Goal: Transaction & Acquisition: Purchase product/service

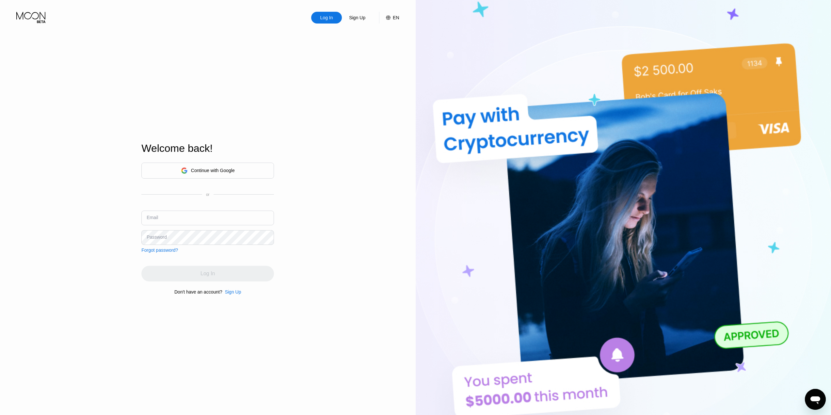
type input "[EMAIL_ADDRESS][DOMAIN_NAME]"
click at [318, 149] on div "Log In Sign Up EN Language Select an item Save Welcome back! Continue with Goog…" at bounding box center [207, 228] width 415 height 456
click at [219, 273] on div "Log In" at bounding box center [207, 274] width 133 height 16
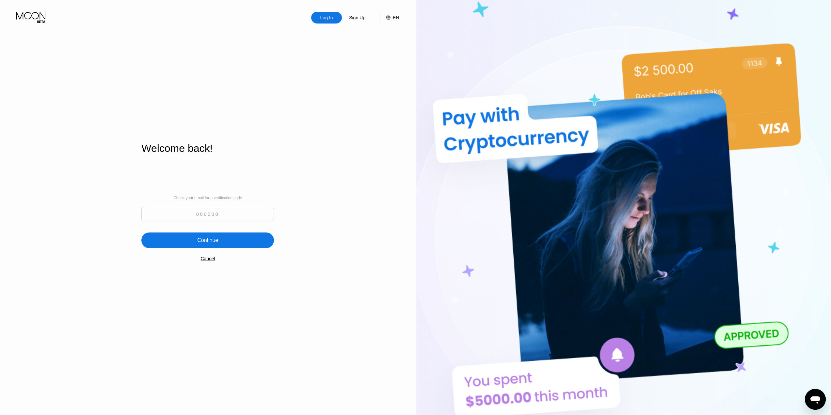
click at [201, 212] on input at bounding box center [207, 214] width 133 height 15
paste input "783922"
type input "783922"
click at [231, 237] on div "Continue" at bounding box center [207, 240] width 133 height 16
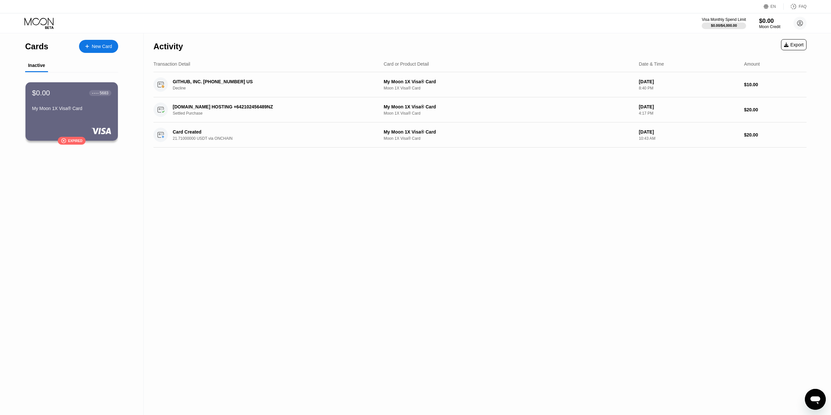
drag, startPoint x: 98, startPoint y: 109, endPoint x: 372, endPoint y: 258, distance: 311.8
click at [372, 258] on div "Activity Export Transaction Detail Card or Product Detail Date & Time Amount GI…" at bounding box center [480, 224] width 672 height 382
click at [102, 41] on div "New Card" at bounding box center [98, 46] width 39 height 13
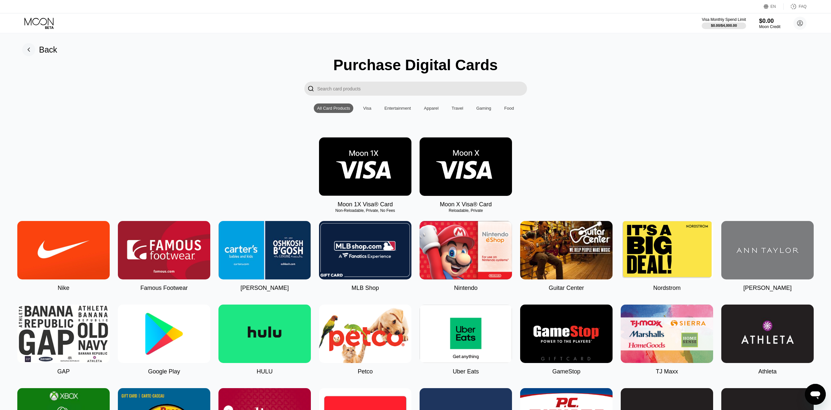
click at [355, 171] on img at bounding box center [365, 166] width 92 height 58
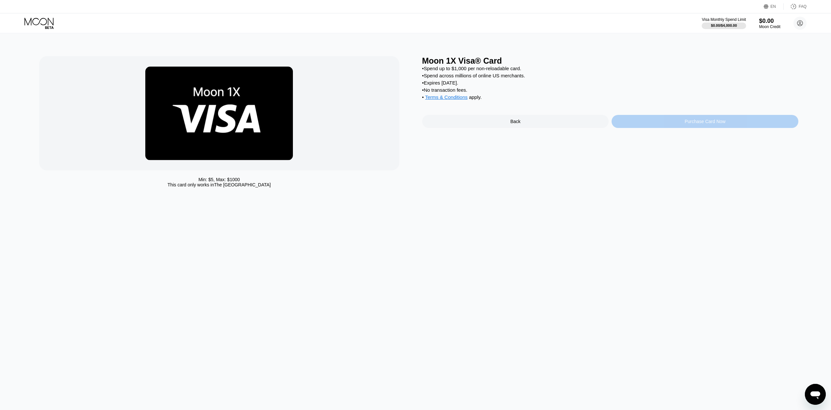
click at [703, 124] on div "Purchase Card Now" at bounding box center [704, 121] width 41 height 5
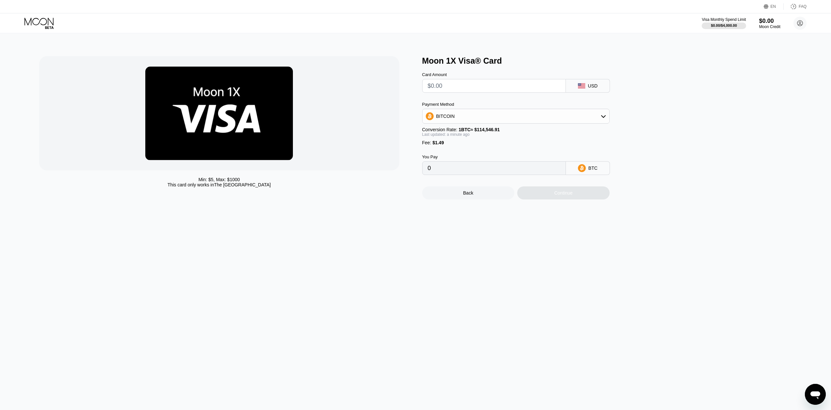
click at [532, 88] on input "text" at bounding box center [494, 85] width 133 height 13
click at [533, 115] on div "BITCOIN" at bounding box center [515, 116] width 187 height 13
click at [508, 148] on div "USDT on TRON" at bounding box center [519, 148] width 169 height 5
type input "0.00"
click at [480, 86] on input "text" at bounding box center [494, 85] width 133 height 13
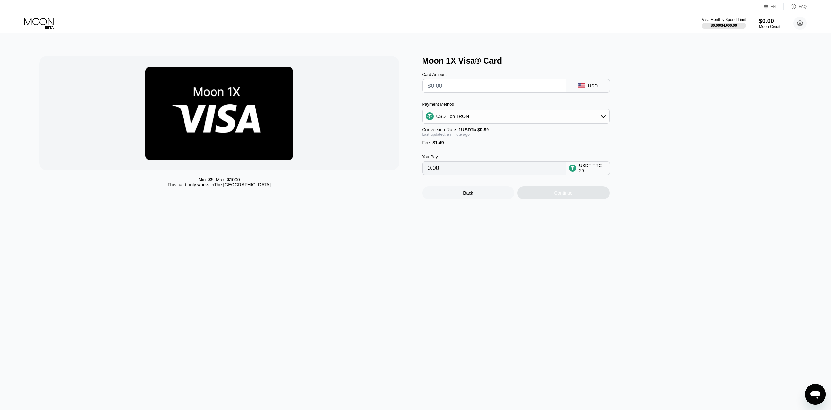
type input "$1"
type input "2.52"
type input "$15"
type input "16.66"
type input "$150"
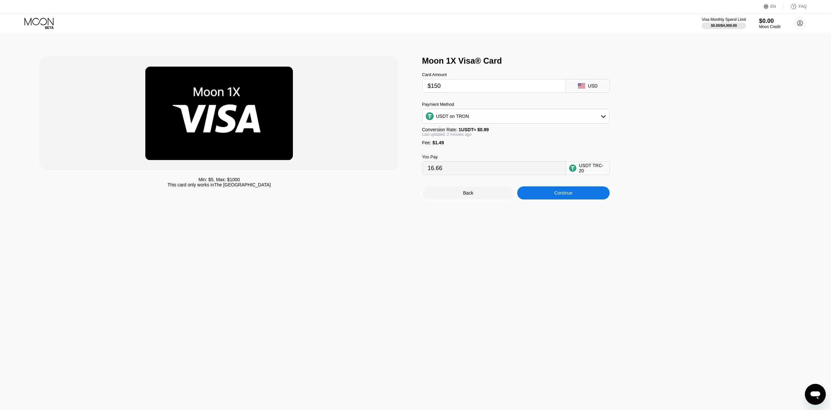
type input "153.02"
click at [554, 284] on div "Min: $ 5 , Max: $ 1000 This card only works in The United States Moon 1X Visa® …" at bounding box center [416, 221] width 836 height 377
drag, startPoint x: 442, startPoint y: 92, endPoint x: 434, endPoint y: 90, distance: 7.9
click at [434, 90] on input "$150" at bounding box center [494, 85] width 133 height 13
type input "$14"
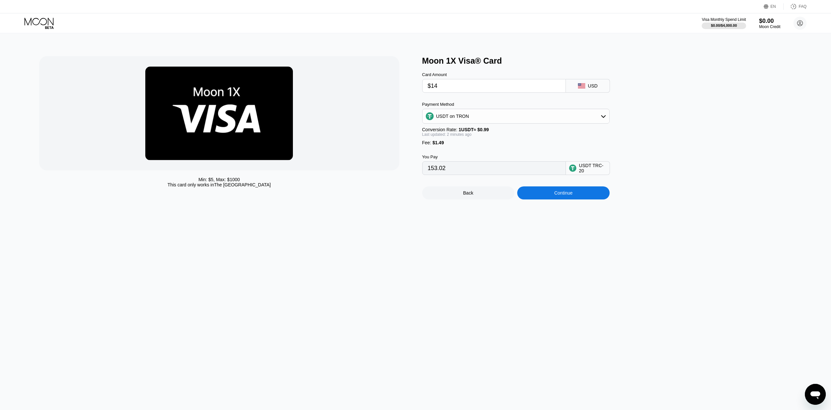
type input "15.65"
type input "$148"
type input "151.00"
type input "$149"
type input "152.01"
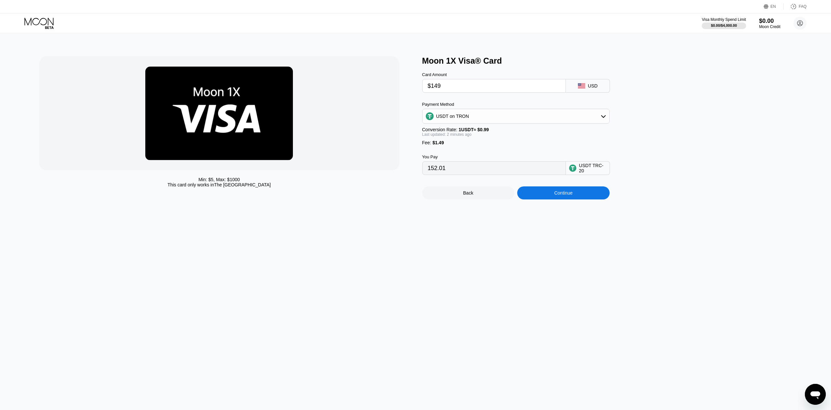
type input "$149"
type input "$15"
type input "16.66"
type input "$152"
type input "155.04"
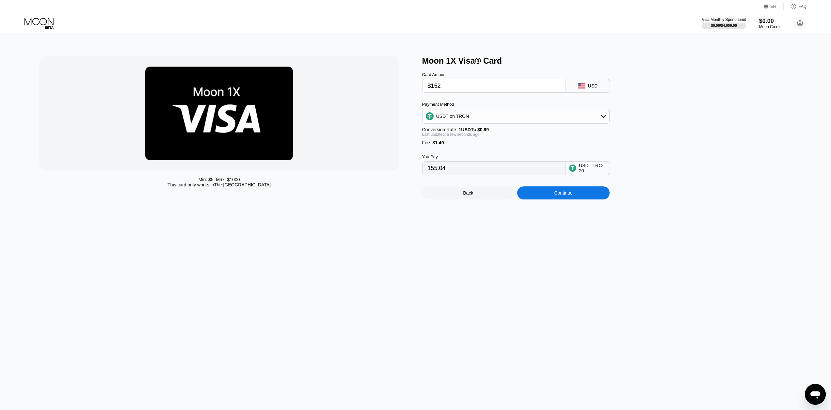
type input "$15"
type input "16.66"
type input "$150"
type input "153.02"
type input "$150"
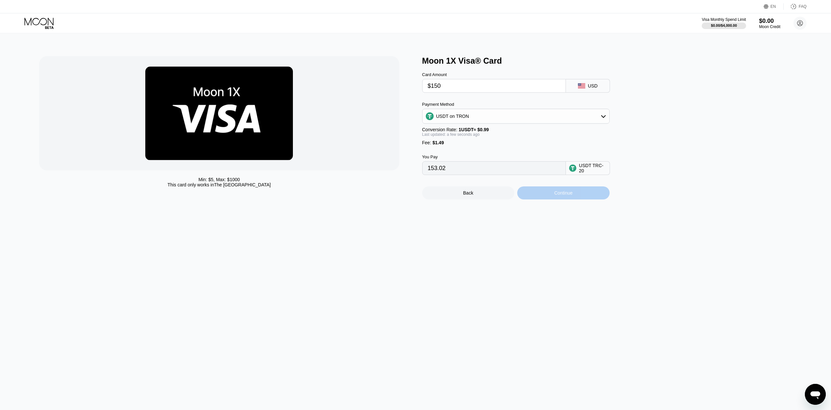
click at [566, 195] on div "Continue" at bounding box center [563, 192] width 18 height 5
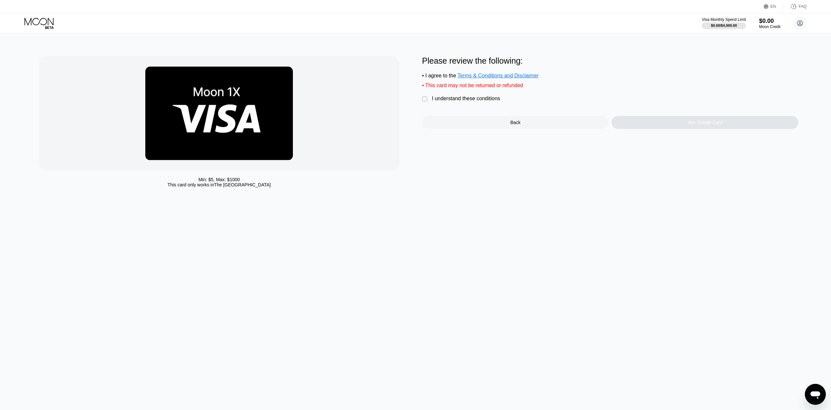
click at [465, 101] on div "I understand these conditions" at bounding box center [466, 99] width 68 height 6
click at [668, 126] on div "Yes, Create Card" at bounding box center [704, 122] width 187 height 13
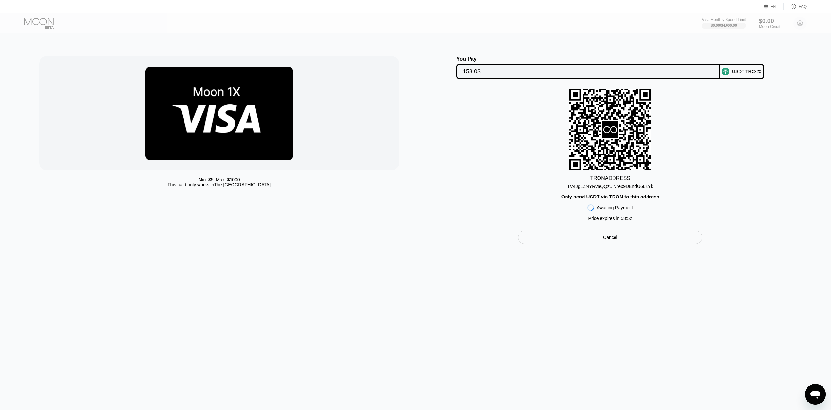
click at [589, 189] on div "TV4JgLZNYRvnQQz...Nrex9DEndU6u4Yk" at bounding box center [610, 186] width 86 height 5
click at [741, 72] on div "USDT TRC-20" at bounding box center [747, 71] width 30 height 5
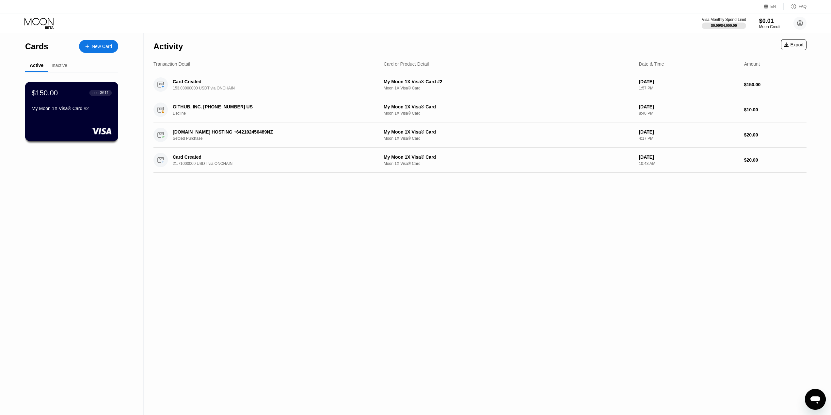
click at [74, 108] on div "My Moon 1X Visa® Card #2" at bounding box center [72, 108] width 80 height 5
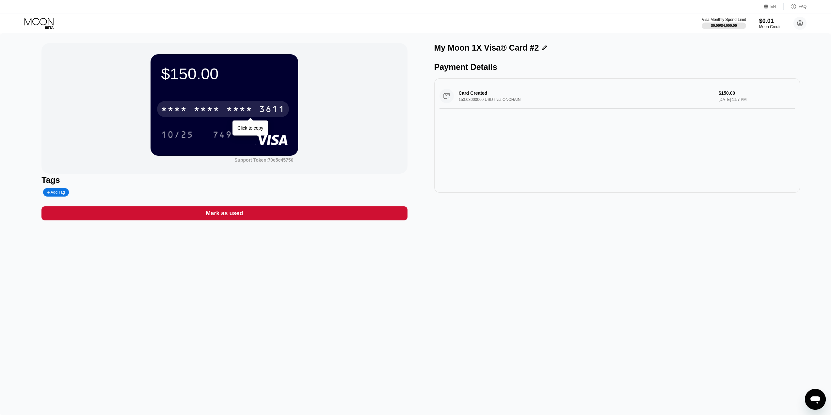
click at [196, 111] on div "* * * *" at bounding box center [207, 110] width 26 height 10
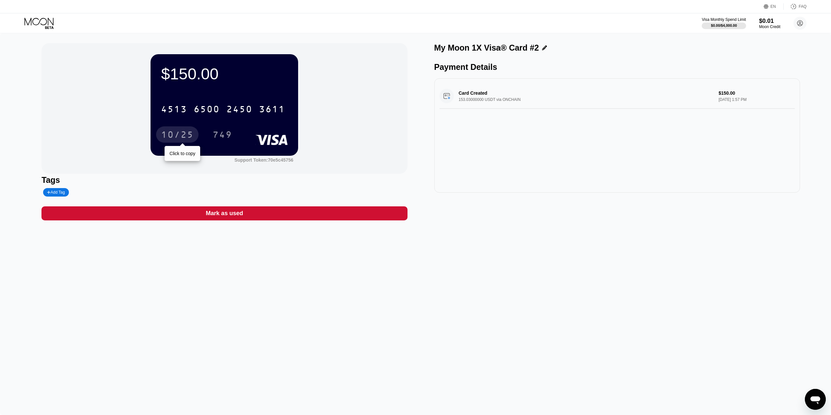
click at [179, 136] on div "10/25" at bounding box center [177, 135] width 33 height 10
click at [223, 134] on div "749" at bounding box center [222, 135] width 20 height 10
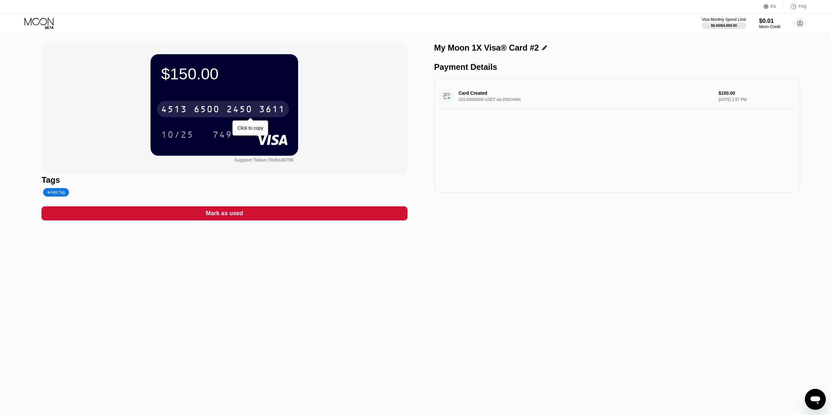
click at [259, 110] on div "3611" at bounding box center [272, 110] width 26 height 10
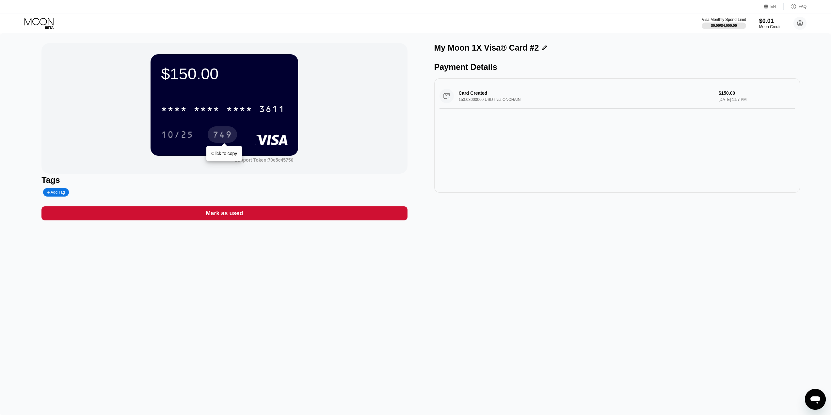
click at [227, 135] on div "749" at bounding box center [222, 135] width 20 height 10
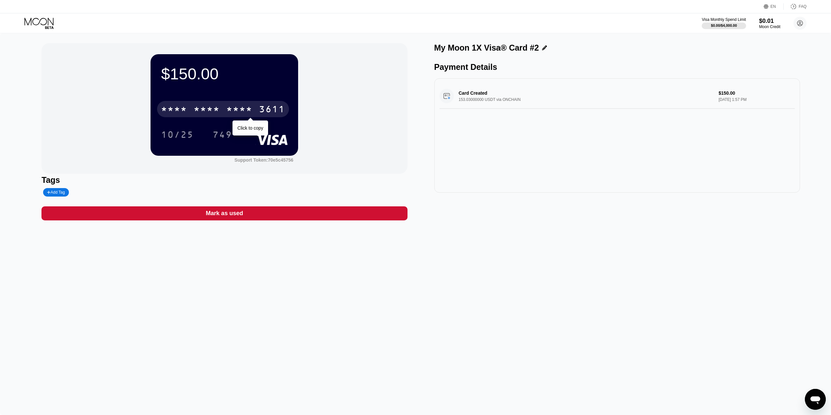
click at [232, 109] on div "* * * *" at bounding box center [239, 110] width 26 height 10
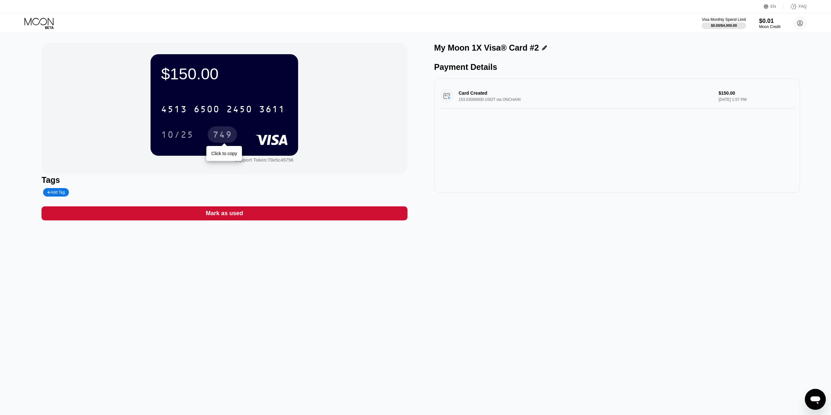
click at [225, 131] on div "749" at bounding box center [222, 135] width 20 height 10
click at [799, 22] on circle at bounding box center [799, 23] width 13 height 13
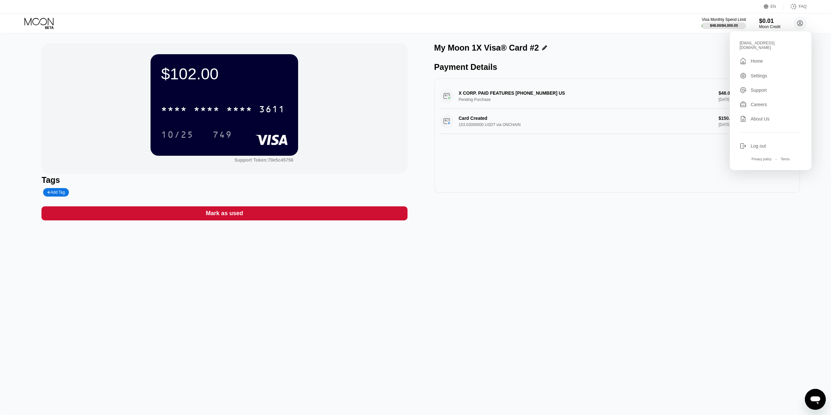
click at [679, 180] on div "X CORP. PAID FEATURES [PHONE_NUMBER] US Pending Purchase $48.00 [DATE] 2:03 PM …" at bounding box center [617, 135] width 366 height 114
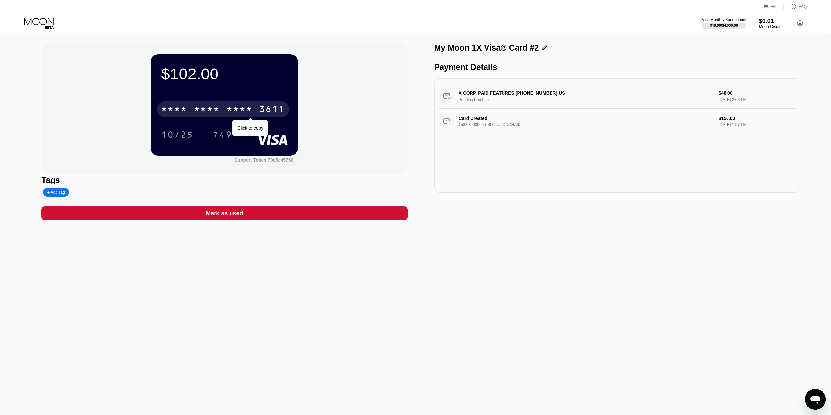
click at [216, 109] on div "* * * *" at bounding box center [207, 110] width 26 height 10
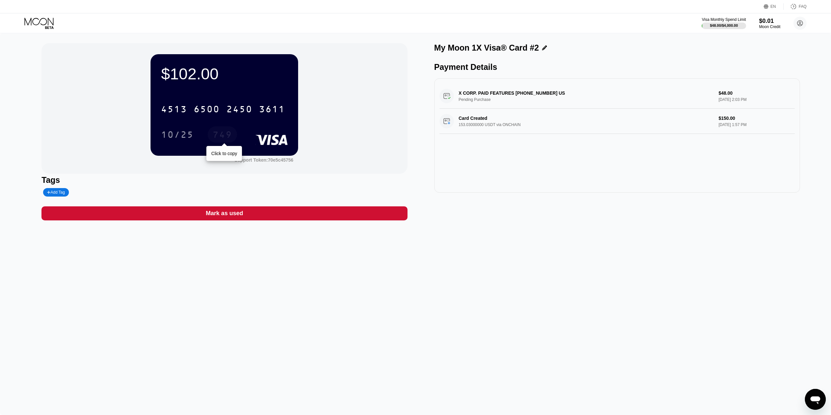
click at [223, 137] on div "749" at bounding box center [222, 135] width 20 height 10
click at [202, 109] on div "6500" at bounding box center [207, 110] width 26 height 10
click at [222, 134] on div "749" at bounding box center [222, 135] width 20 height 10
click at [255, 105] on div "* * * * * * * * * * * * 3611" at bounding box center [223, 109] width 132 height 16
click at [224, 137] on div "749" at bounding box center [222, 135] width 20 height 10
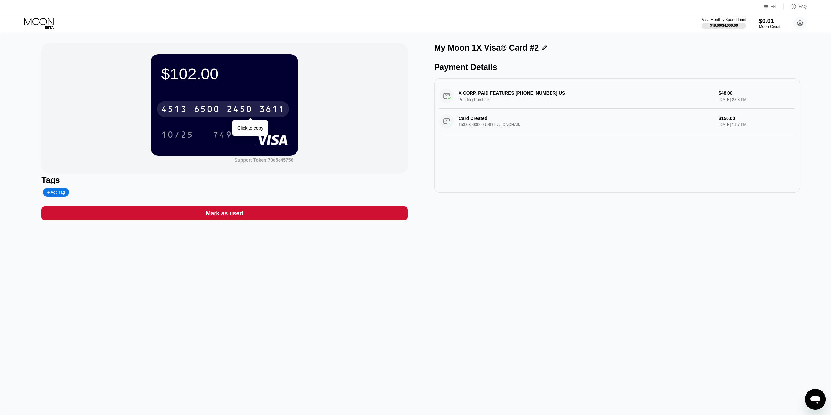
click at [235, 113] on div "2450" at bounding box center [239, 110] width 26 height 10
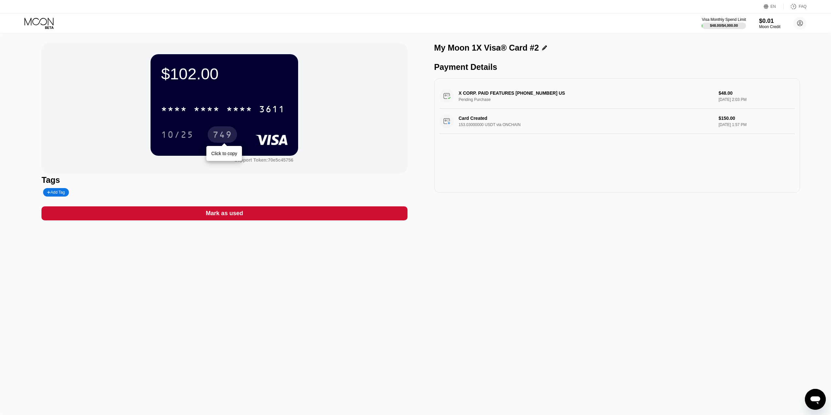
drag, startPoint x: 228, startPoint y: 133, endPoint x: 241, endPoint y: 129, distance: 13.6
click at [228, 133] on div "749" at bounding box center [222, 135] width 20 height 10
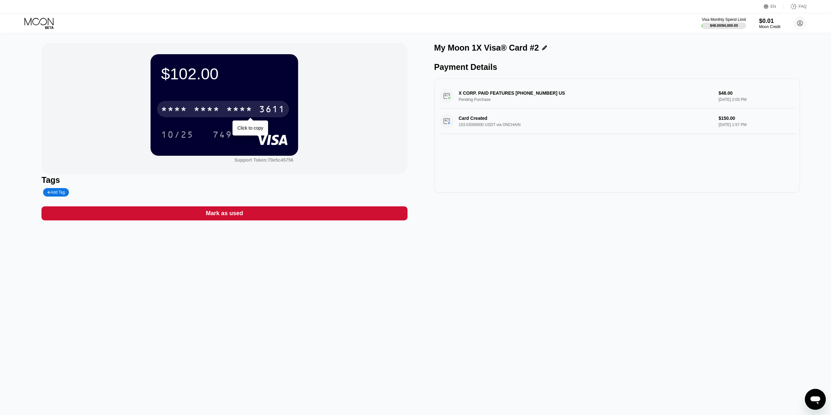
click at [222, 107] on div "* * * * * * * * * * * * 3611" at bounding box center [223, 109] width 132 height 16
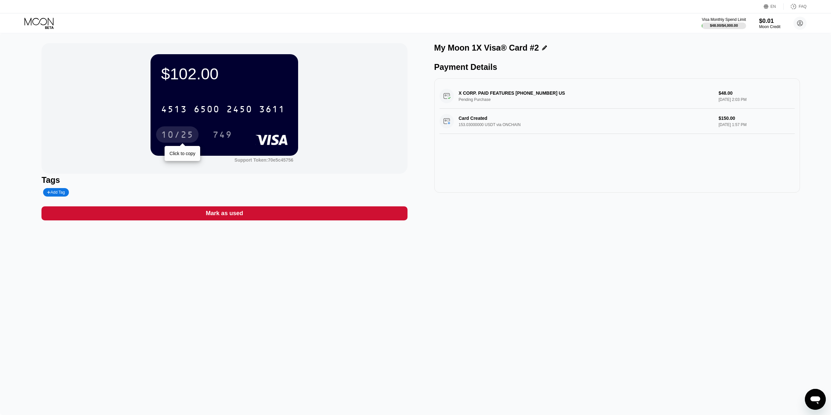
click at [180, 137] on div "10/25" at bounding box center [177, 135] width 33 height 10
click at [221, 134] on div "749" at bounding box center [222, 135] width 20 height 10
click at [816, 402] on icon "Open messaging window" at bounding box center [815, 399] width 12 height 12
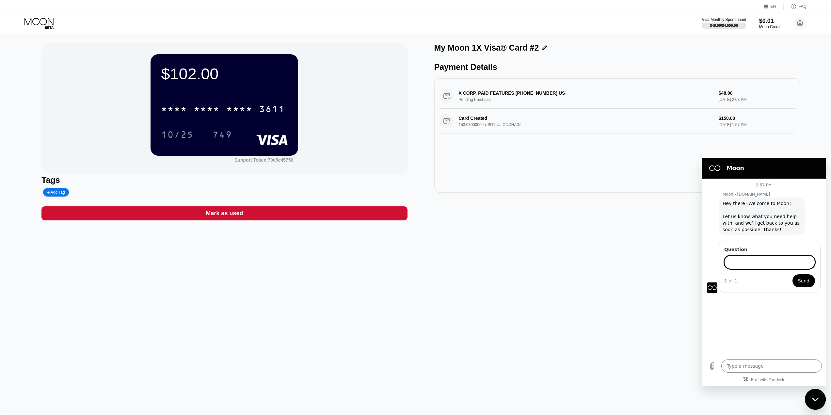
type textarea "x"
click at [757, 323] on div "2:57 PM Moon - paywithmoon.com Moon - paywithmoon.com says: Hey there! Welcome …" at bounding box center [763, 267] width 124 height 177
click at [759, 264] on input "Question" at bounding box center [769, 262] width 91 height 14
click at [774, 305] on div "2:57 PM Moon - paywithmoon.com Moon - paywithmoon.com says: Hey there! Welcome …" at bounding box center [763, 267] width 124 height 177
click at [713, 289] on figure at bounding box center [712, 287] width 10 height 10
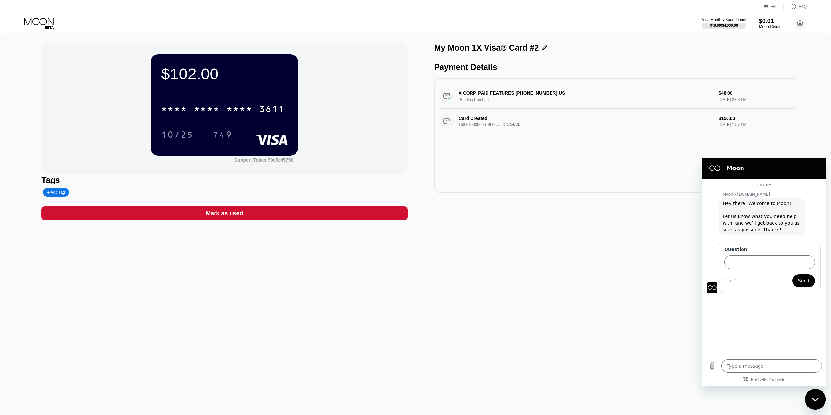
click at [734, 290] on div "Question 1 of 1 Send" at bounding box center [769, 267] width 102 height 52
click at [748, 316] on div "2:57 PM Moon - paywithmoon.com Moon - paywithmoon.com says: Hey there! Welcome …" at bounding box center [763, 267] width 124 height 177
click at [753, 262] on input "Question" at bounding box center [769, 262] width 91 height 14
type input "hello"
click at [803, 284] on span "Send" at bounding box center [803, 281] width 11 height 8
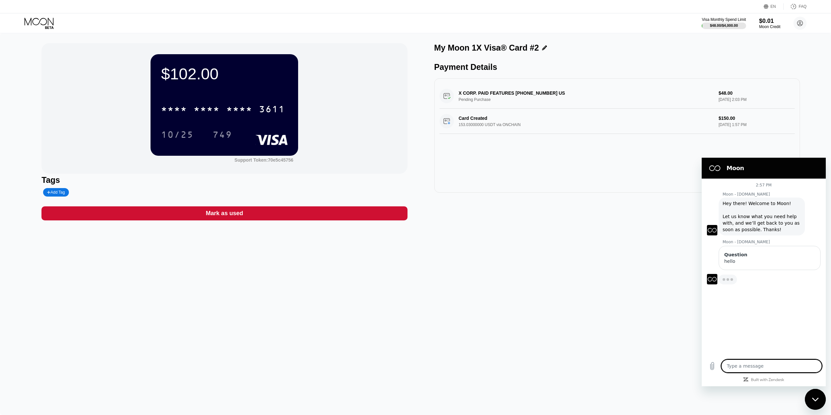
type textarea "x"
click at [753, 364] on textarea at bounding box center [771, 365] width 101 height 13
type textarea "i"
type textarea "x"
type textarea "i"
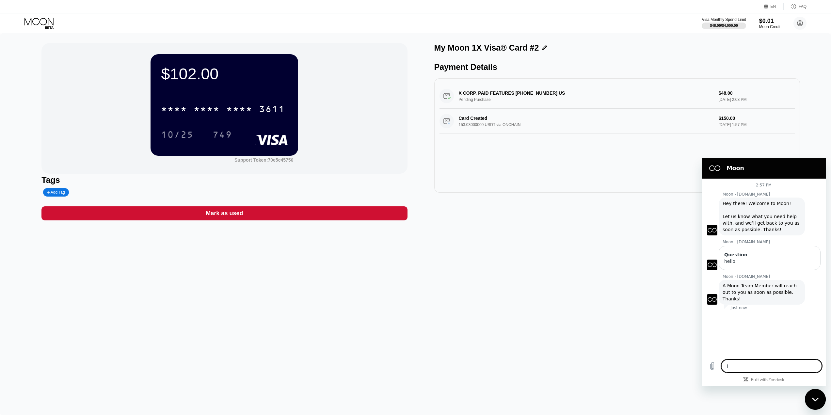
type textarea "x"
type textarea "i w"
type textarea "x"
type textarea "i wa"
type textarea "x"
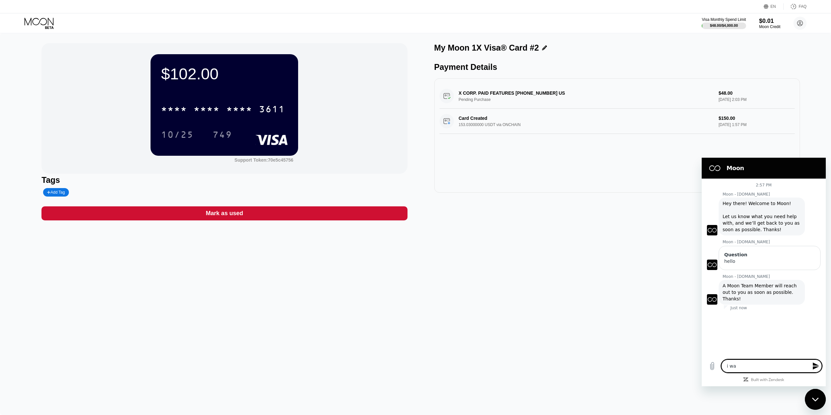
type textarea "i wan"
type textarea "x"
type textarea "i want"
type textarea "x"
type textarea "i want"
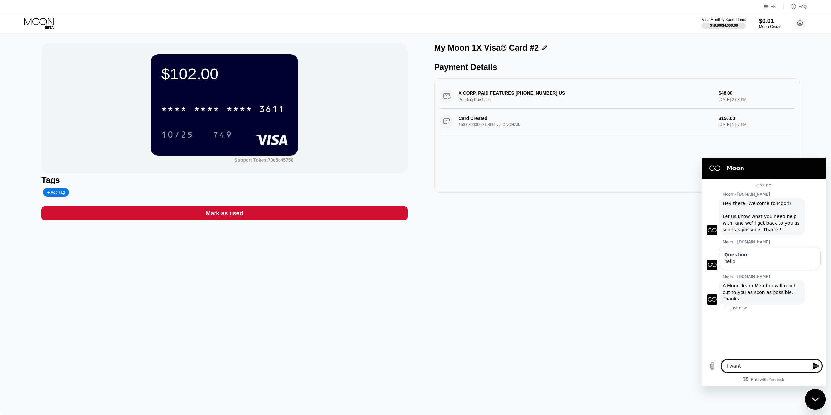
type textarea "x"
type textarea "i want t"
type textarea "x"
type textarea "i want to"
type textarea "x"
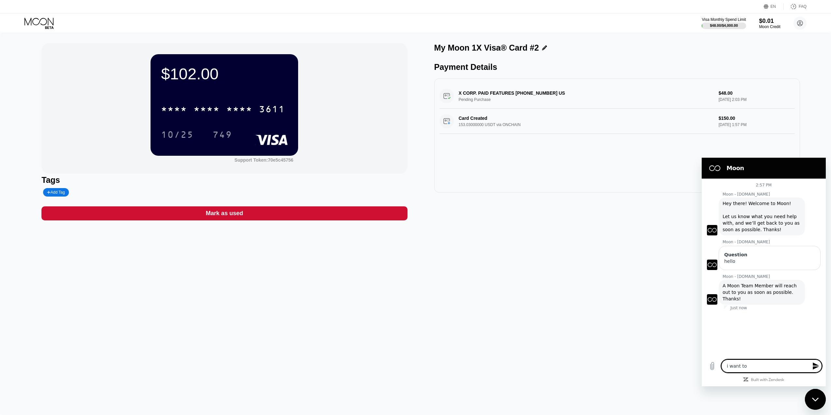
type textarea "i want to"
type textarea "x"
type textarea "i want to p"
type textarea "x"
type textarea "i want to pa"
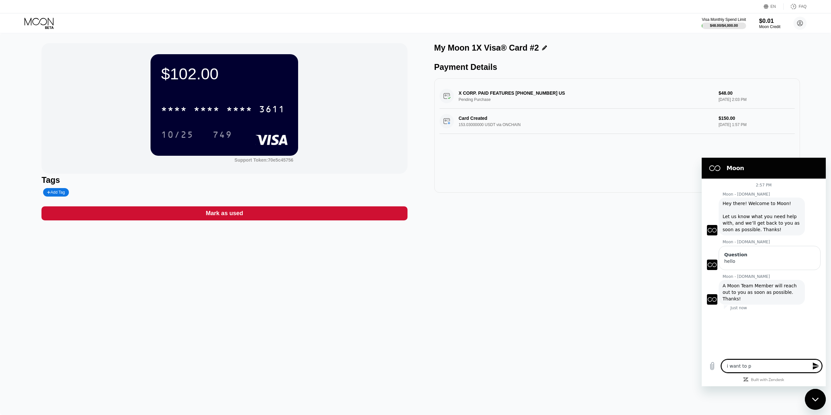
type textarea "x"
type textarea "i want to pay"
type textarea "x"
type textarea "i want to pay"
type textarea "x"
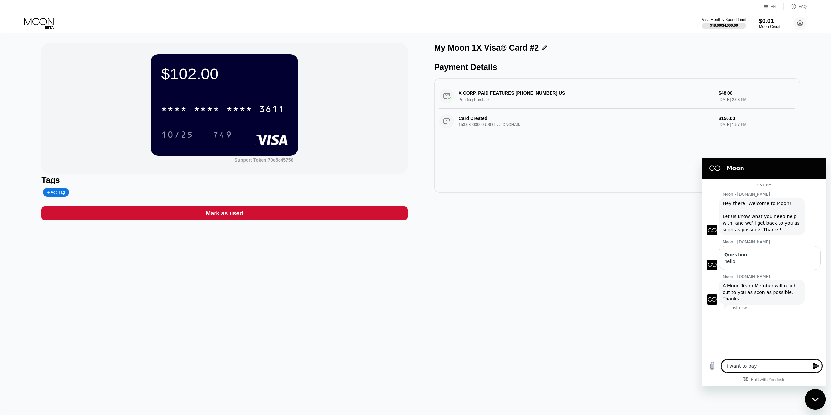
type textarea "i want to pay f"
type textarea "x"
type textarea "i want to pay fo"
type textarea "x"
type textarea "i want to pay for"
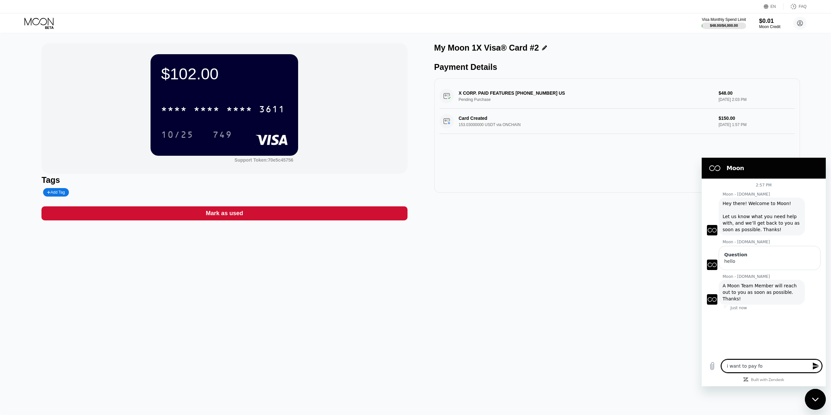
type textarea "x"
type textarea "i want to pay for"
type textarea "x"
type textarea "i want to pay for g"
type textarea "x"
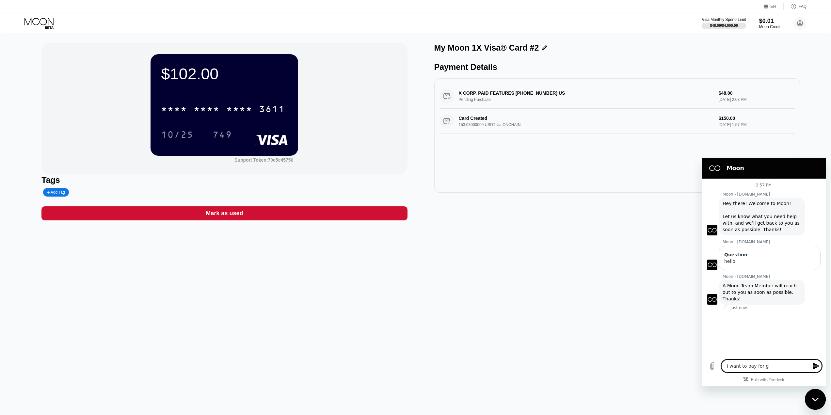
type textarea "i want to pay for gi"
type textarea "x"
type textarea "i want to pay for git"
type textarea "x"
type textarea "i want to pay for gith"
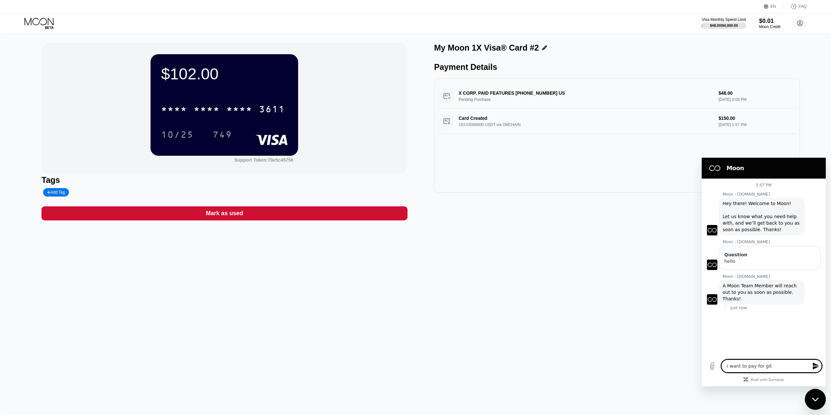
type textarea "x"
type textarea "i want to pay for githu"
type textarea "x"
type textarea "i want to pay for github"
type textarea "x"
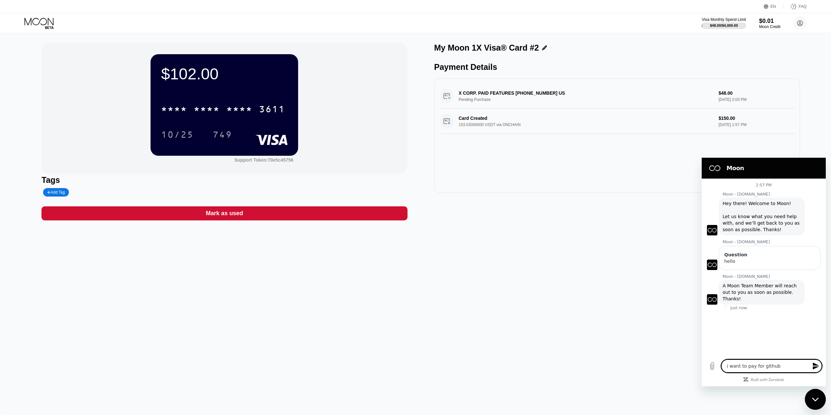
type textarea "i want to pay for github"
type textarea "x"
type textarea "i want to pay for github c"
type textarea "x"
type textarea "i want to pay for github co"
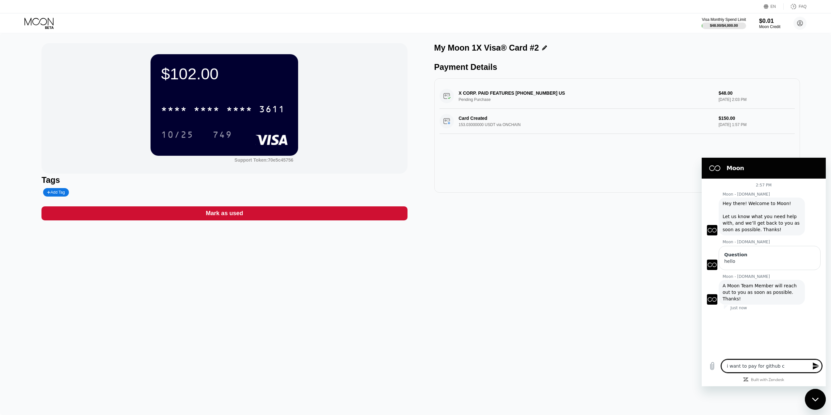
type textarea "x"
type textarea "i want to pay for github cop"
type textarea "x"
type textarea "i want to pay for github copi"
type textarea "x"
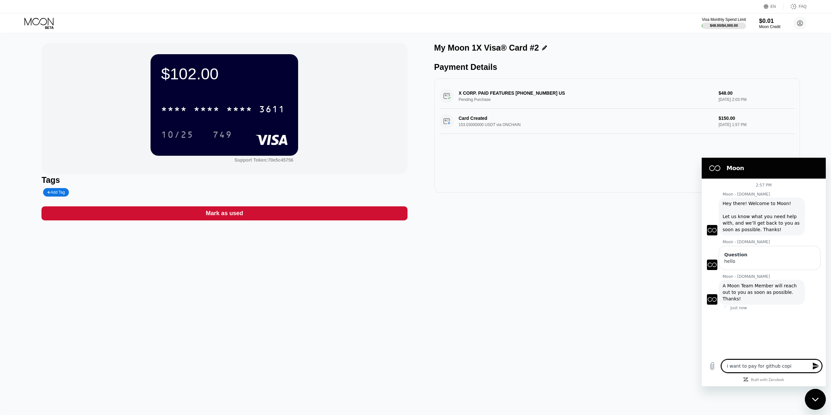
type textarea "i want to pay for github copil"
type textarea "x"
type textarea "i want to pay for github copilo"
type textarea "x"
type textarea "i want to pay for github copilot"
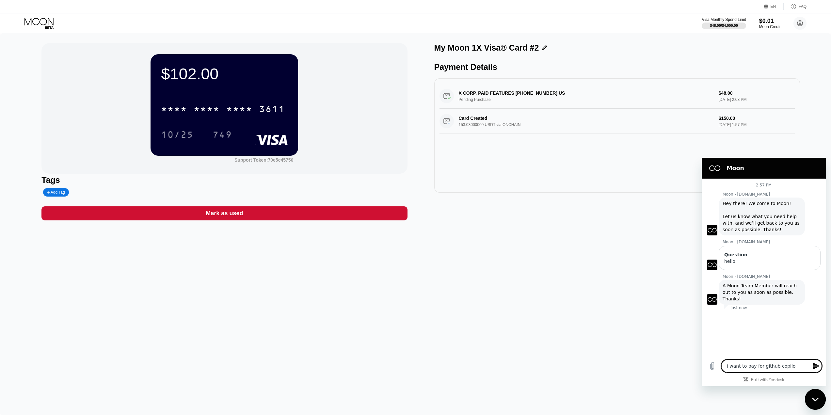
type textarea "x"
type textarea "i want to pay for github copilot"
type textarea "x"
type textarea "i want to pay for github copilot p"
type textarea "x"
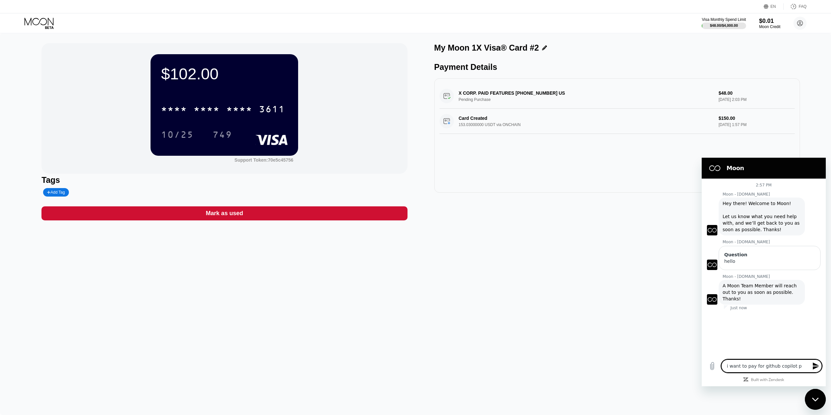
type textarea "i want to pay for github copilot pr"
type textarea "x"
type textarea "i want to pay for github copilot pre"
type textarea "x"
type textarea "i want to pay for github copilot prem"
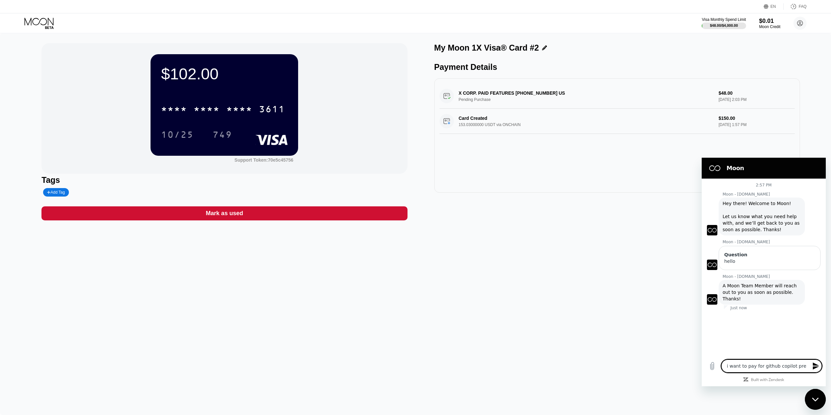
type textarea "x"
type textarea "i want to pay for github copilot premi"
type textarea "x"
type textarea "i want to pay for github copilot premiu"
type textarea "x"
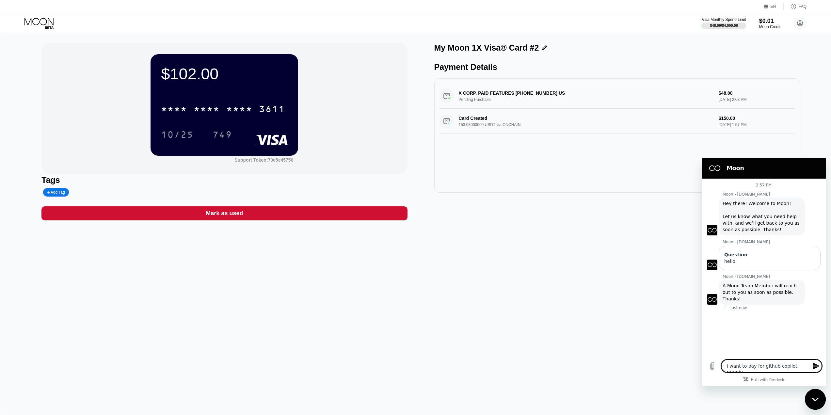
type textarea "i want to pay for github copilot premium"
type textarea "x"
type textarea "i want to pay for github copilot premium"
type textarea "x"
type textarea "i want to pay for github copilot premium b"
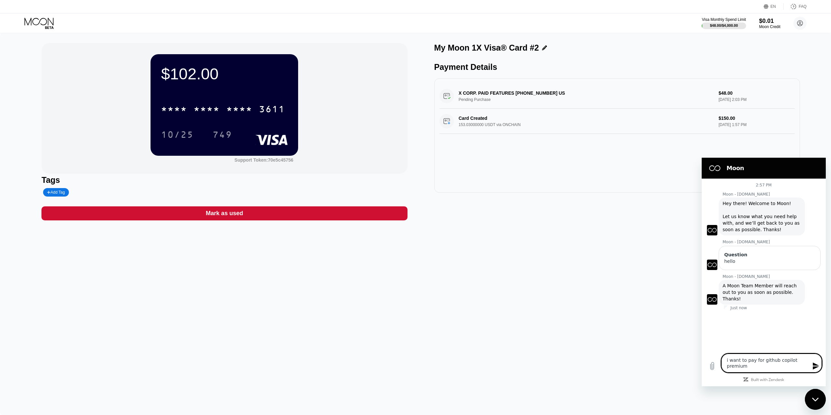
type textarea "x"
type textarea "i want to pay for github copilot premium bu"
type textarea "x"
type textarea "i want to pay for github copilot premium but"
type textarea "x"
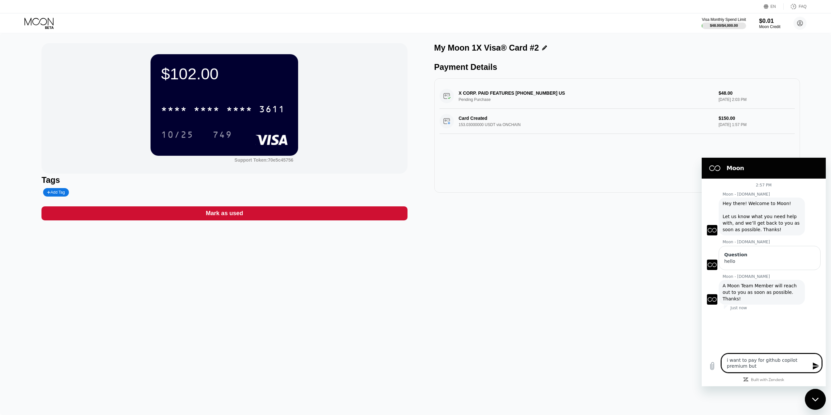
type textarea "i want to pay for github copilot premium but"
type textarea "x"
type textarea "i want to pay for github copilot premium but i"
type textarea "x"
type textarea "i want to pay for github copilot premium but it"
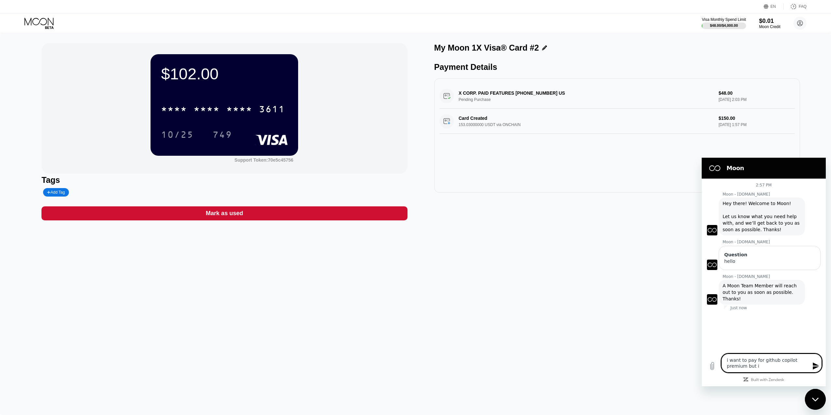
type textarea "x"
type textarea "i want to pay for github copilot premium but it"
type textarea "x"
type textarea "i want to pay for github copilot premium but it"
type textarea "x"
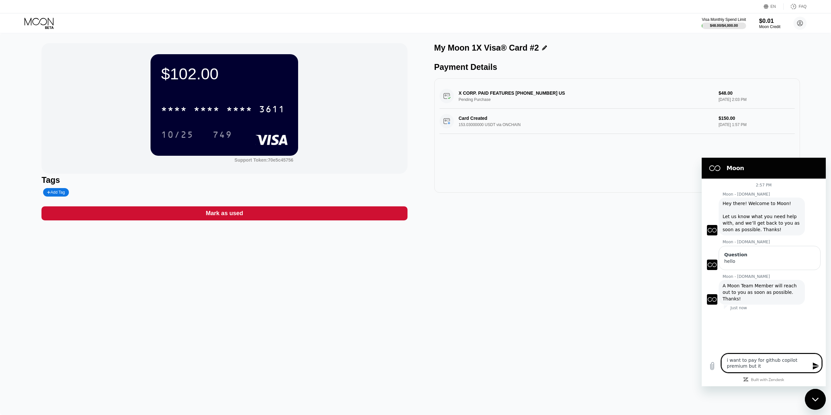
type textarea "i want to pay for github copilot premium but i"
type textarea "x"
type textarea "i want to pay for github copilot premium but i"
type textarea "x"
type textarea "i want to pay for github copilot premium but i k"
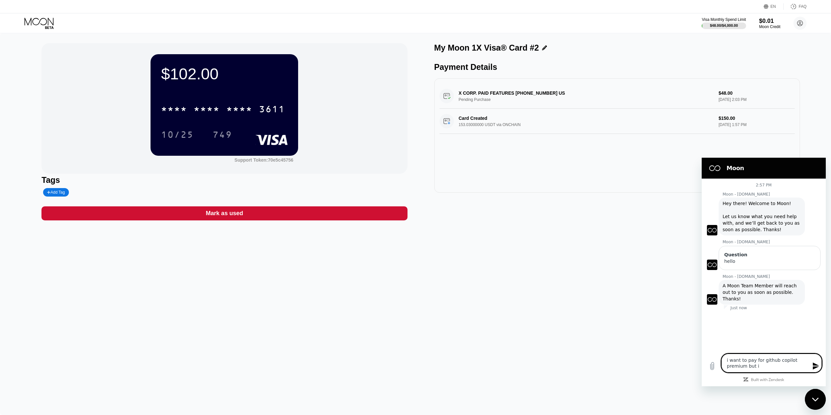
type textarea "x"
type textarea "i want to pay for github copilot premium but i ke"
type textarea "x"
type textarea "i want to pay for github copilot premium but i kee"
type textarea "x"
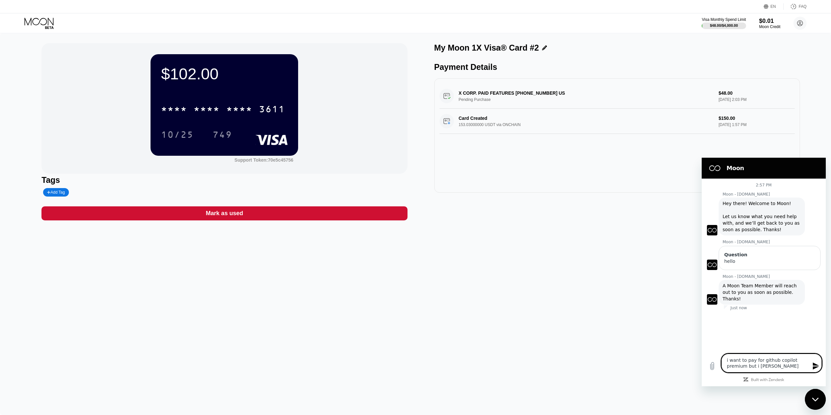
type textarea "i want to pay for github copilot premium but i keep"
type textarea "x"
type textarea "i want to pay for github copilot premium but i keep"
type textarea "x"
type textarea "i want to pay for github copilot premium but i keep g"
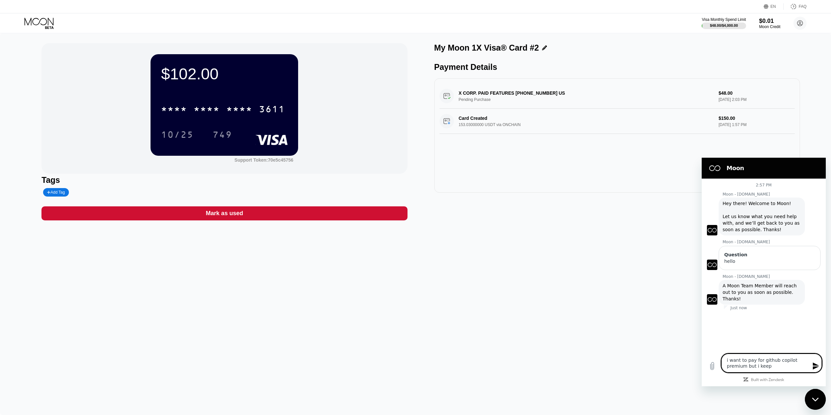
type textarea "x"
type textarea "i want to pay for github copilot premium but i keep ge"
type textarea "x"
type textarea "i want to pay for github copilot premium but i keep get"
type textarea "x"
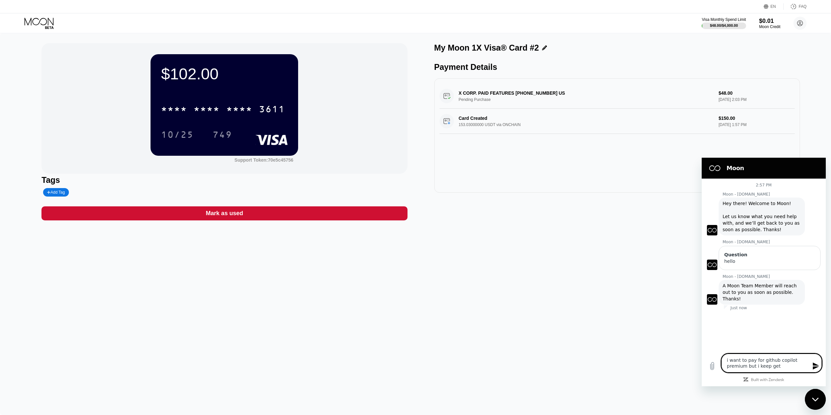
type textarea "i want to pay for github copilot premium but i keep gett"
type textarea "x"
type textarea "i want to pay for github copilot premium but i keep getti"
type textarea "x"
type textarea "i want to pay for github copilot premium but i keep gettin"
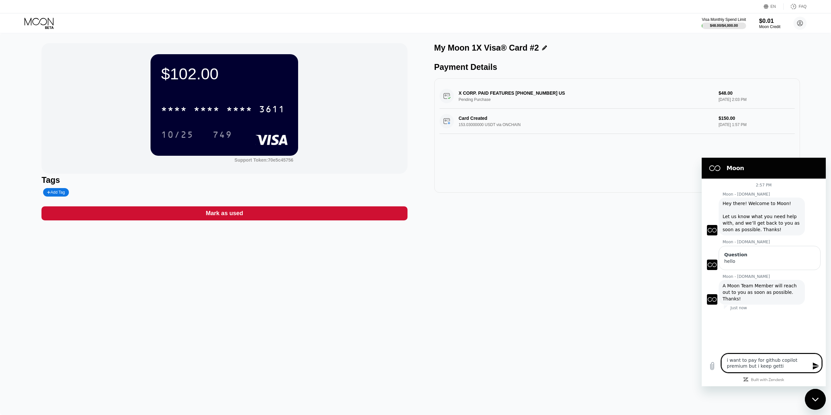
type textarea "x"
type textarea "i want to pay for github copilot premium but i keep getting"
type textarea "x"
type textarea "i want to pay for github copilot premium but i keep getting"
type textarea "x"
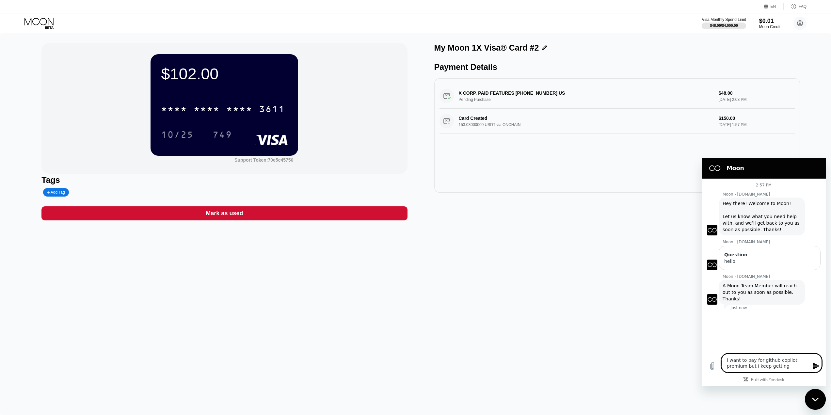
type textarea "i want to pay for github copilot premium but i keep getting t"
type textarea "x"
type textarea "i want to pay for github copilot premium but i keep getting th"
type textarea "x"
type textarea "i want to pay for github copilot premium but i keep getting thi"
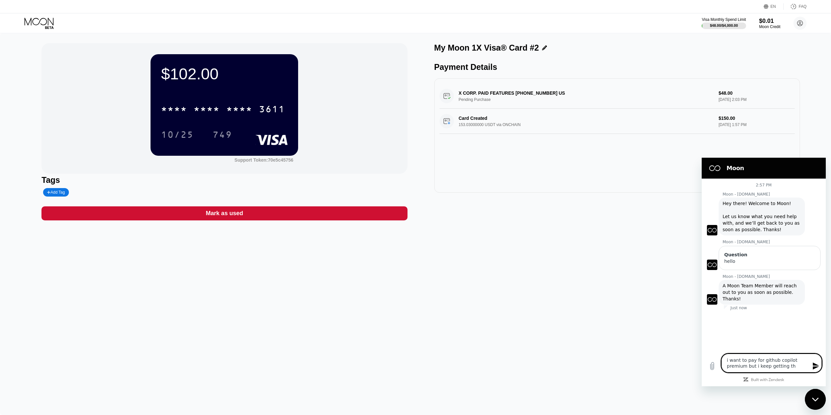
type textarea "x"
type textarea "i want to pay for github copilot premium but i keep getting this"
type textarea "x"
type textarea "i want to pay for github copilot premium but i keep getting this"
type textarea "x"
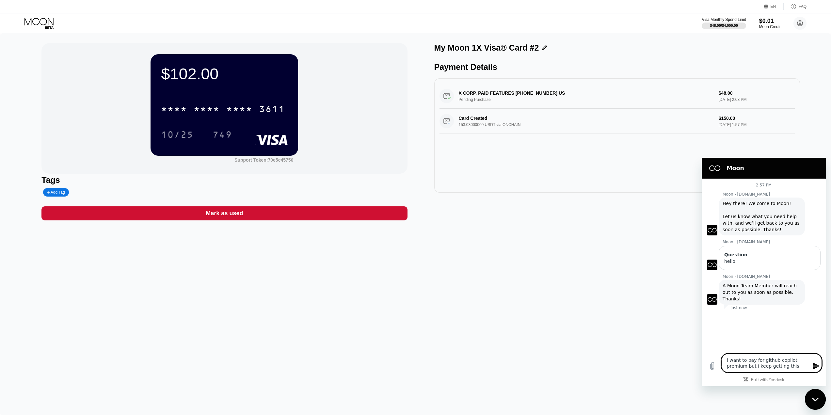
type textarea "i want to pay for github copilot premium but i keep getting this e"
type textarea "x"
type textarea "i want to pay for github copilot premium but i keep getting this er"
type textarea "x"
type textarea "i want to pay for github copilot premium but i keep getting this err"
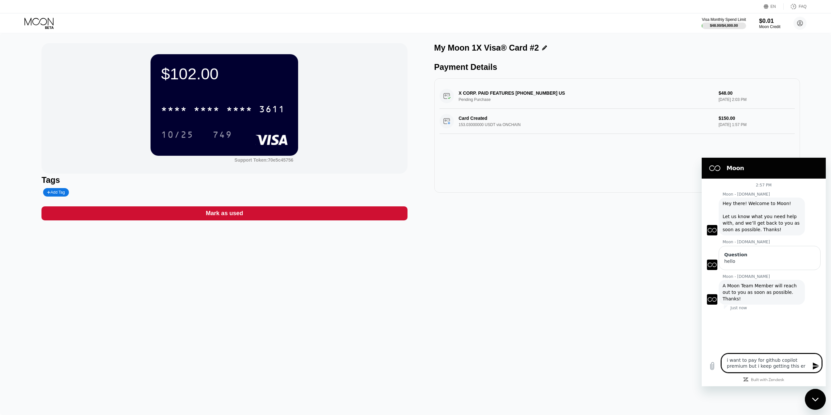
type textarea "x"
type textarea "i want to pay for github copilot premium but i keep getting this erro"
type textarea "x"
type textarea "i want to pay for github copilot premium but i keep getting this error"
type textarea "x"
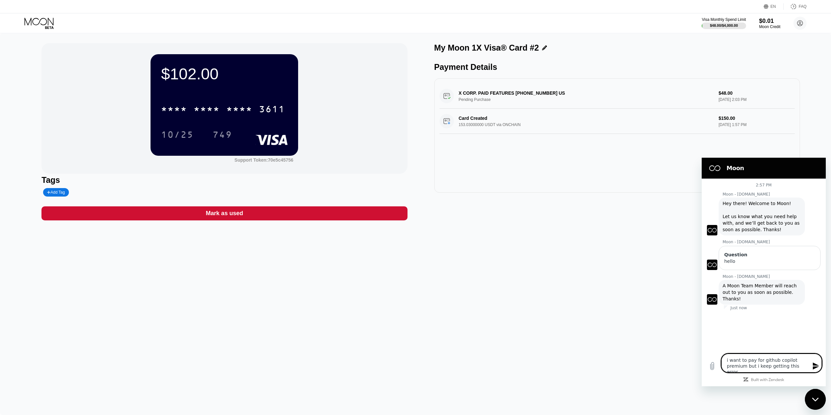
type textarea "i want to pay for github copilot premium but i keep getting this error!"
type textarea "x"
type textarea "i want to pay for github copilot premium but i keep getting this error!"
type textarea "x"
type textarea "i want to pay for github copilot premium but i keep getting this error!"
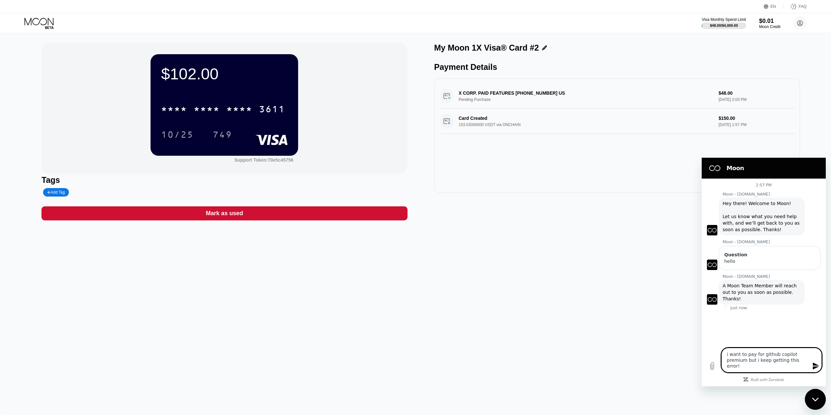
type textarea "x"
paste textarea "The credit card was declined by the payment processor, please verify the card's…"
type textarea "i want to pay for github copilot premium but i keep getting this error! The cre…"
type textarea "x"
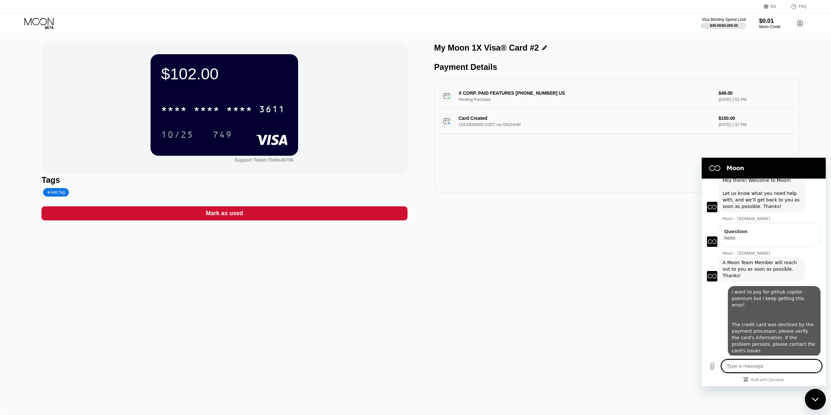
type textarea "x"
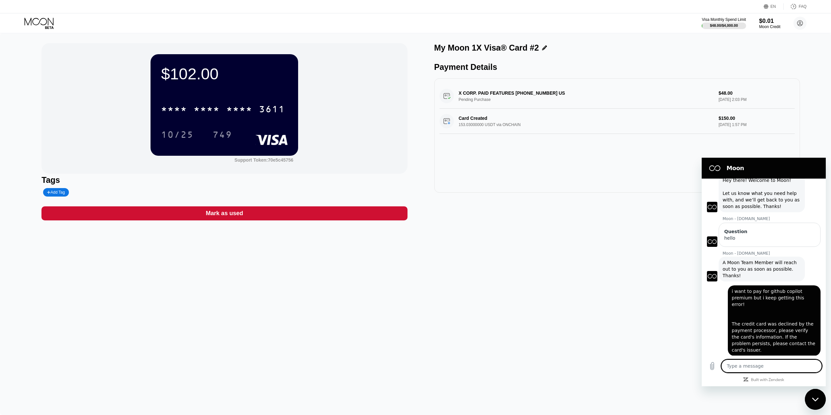
scroll to position [24, 0]
type textarea "w"
type textarea "x"
type textarea "wh"
type textarea "x"
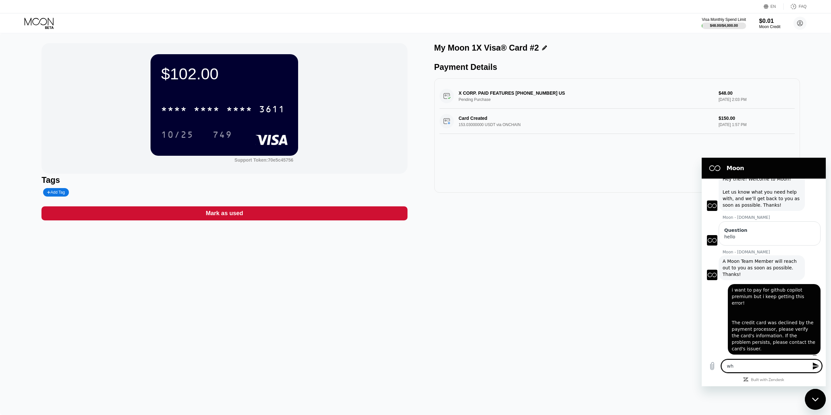
type textarea "wha"
type textarea "x"
type textarea "what"
type textarea "x"
type textarea "what"
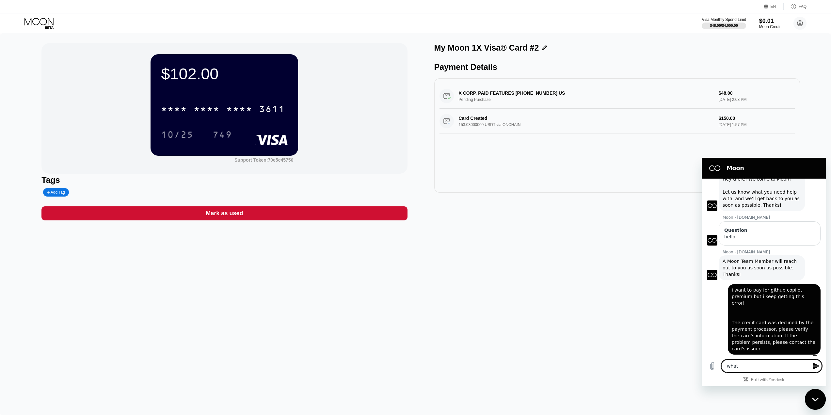
type textarea "x"
type textarea "what s"
type textarea "x"
type textarea "what sh"
type textarea "x"
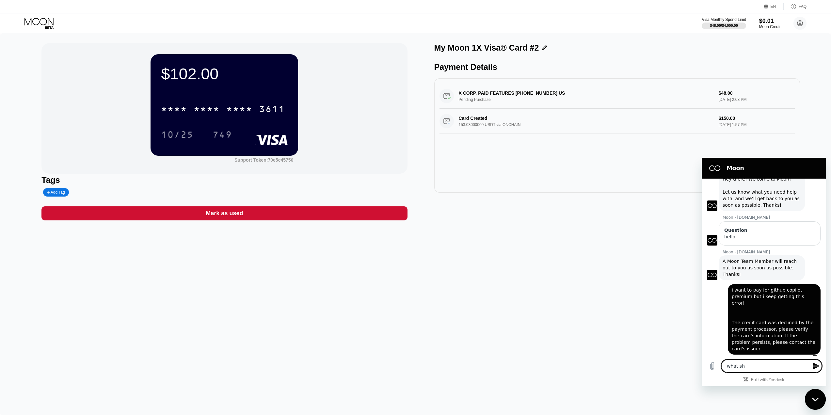
type textarea "what sho"
type textarea "x"
type textarea "what shou"
type textarea "x"
type textarea "what shoul"
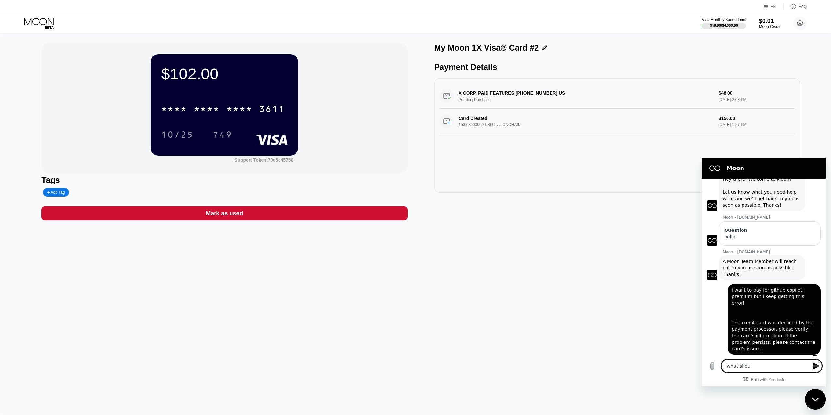
type textarea "x"
type textarea "what should"
type textarea "x"
type textarea "what should"
type textarea "x"
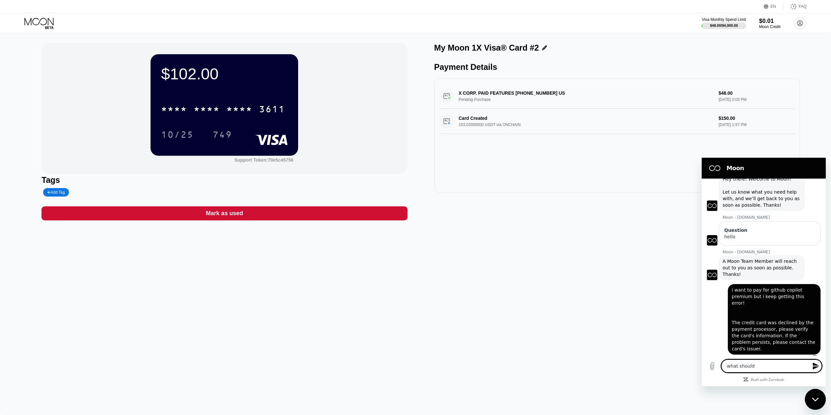
type textarea "what should i"
type textarea "x"
type textarea "what should i"
type textarea "x"
type textarea "what should i d"
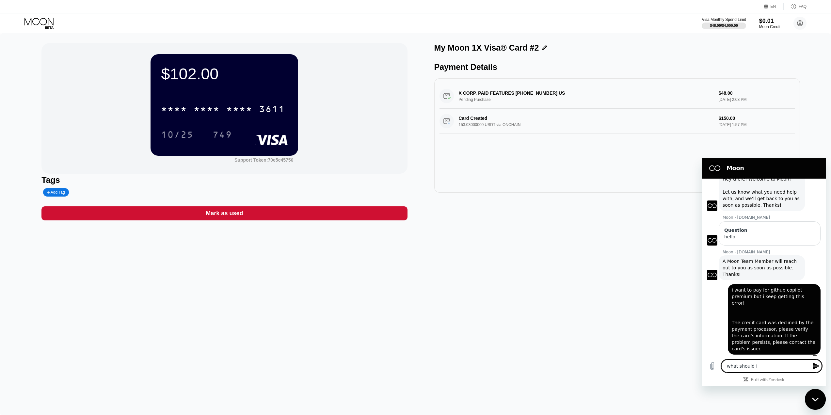
type textarea "x"
type textarea "what should i do"
type textarea "x"
type textarea "what should i do?"
type textarea "x"
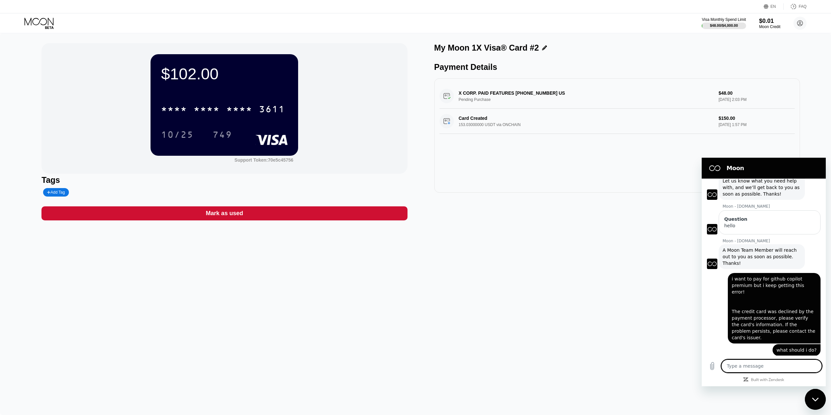
scroll to position [37, 0]
type textarea "x"
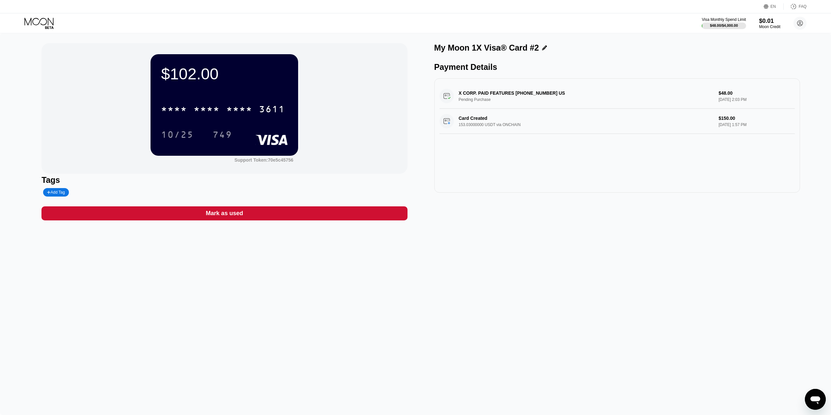
click at [816, 397] on icon "Open messaging window" at bounding box center [815, 400] width 10 height 8
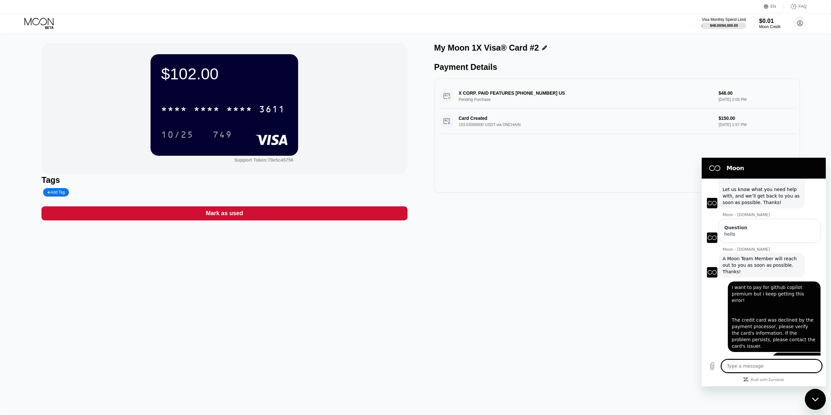
scroll to position [37, 0]
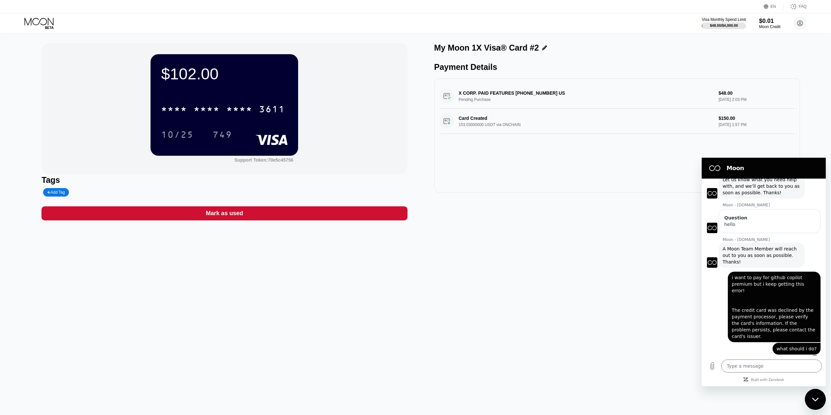
click at [796, 235] on div "2:57 PM Moon - paywithmoon.com Moon - paywithmoon.com says: Hey there! Welcome …" at bounding box center [763, 267] width 124 height 177
click at [786, 286] on span "i want to pay for github copilot premium but i keep getting this error! The cre…" at bounding box center [773, 307] width 85 height 64
click at [812, 355] on div at bounding box center [814, 357] width 4 height 4
click at [521, 301] on div "$102.00 * * * * * * * * * * * * 3611 10/25 749 Support Token: 70e5c45756 Tags A…" at bounding box center [415, 224] width 831 height 382
click at [799, 22] on icon at bounding box center [800, 24] width 4 height 4
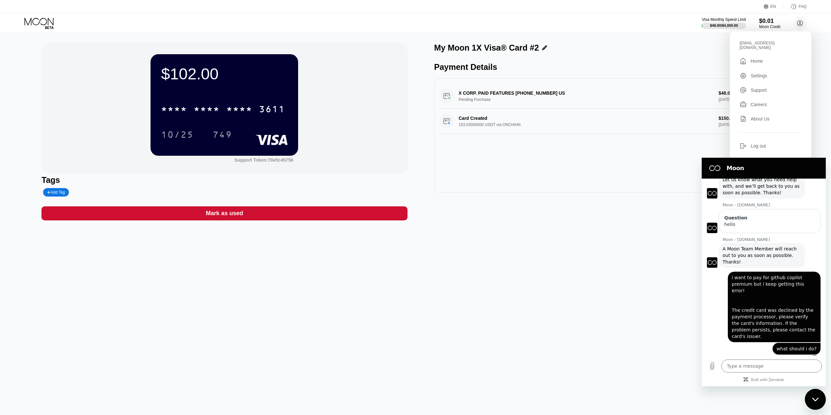
click at [759, 87] on div "Support" at bounding box center [758, 89] width 16 height 5
click at [802, 23] on icon at bounding box center [800, 24] width 6 height 6
click at [759, 87] on div "Support" at bounding box center [758, 89] width 16 height 5
type textarea "x"
click at [745, 366] on textarea at bounding box center [771, 365] width 101 height 13
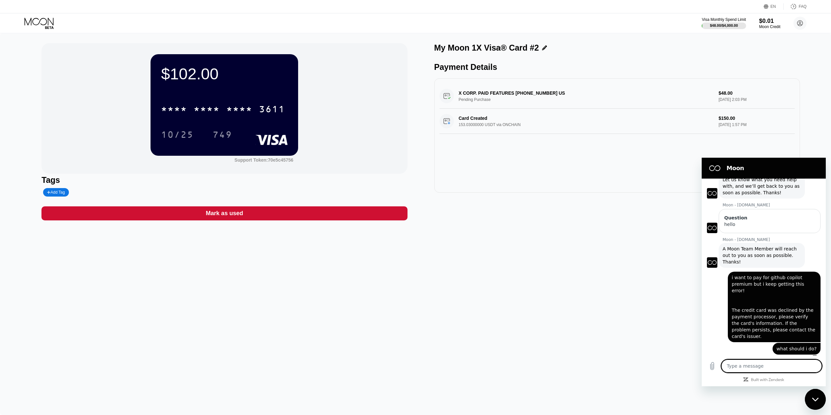
type textarea "P"
type textarea "x"
type textarea "Pl"
type textarea "x"
type textarea "Ple"
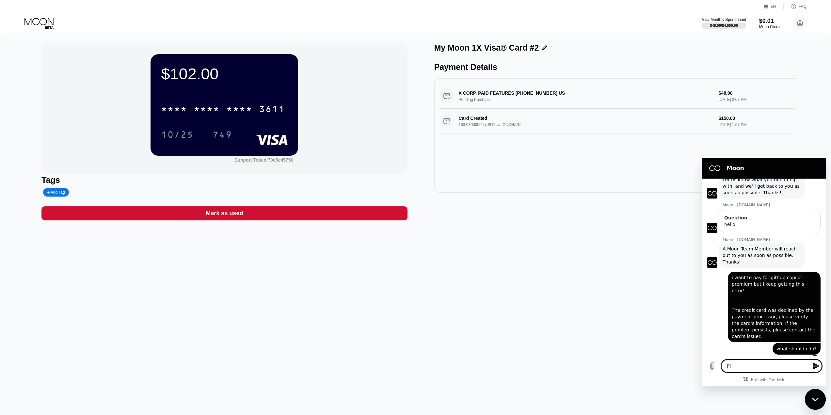
type textarea "x"
type textarea "Plea"
type textarea "x"
type textarea "Pleas"
type textarea "x"
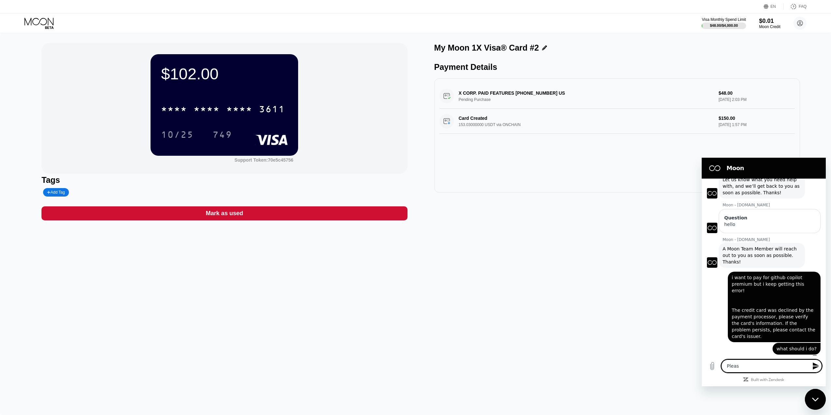
type textarea "Please"
type textarea "x"
type textarea "Please"
type textarea "x"
type textarea "Please i"
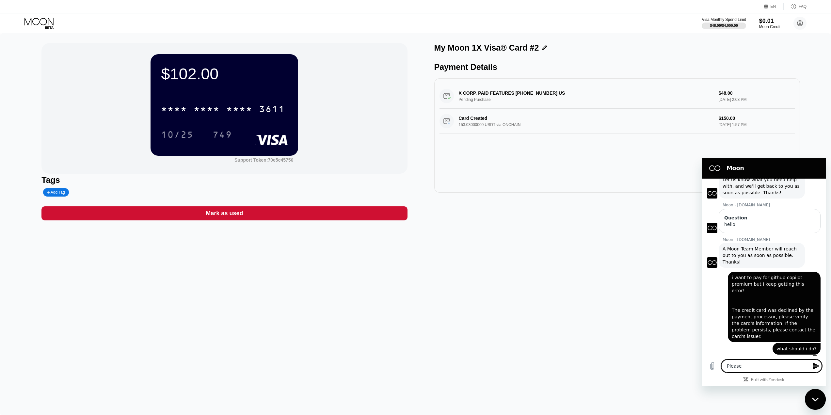
type textarea "x"
type textarea "Please im"
type textarea "x"
type textarea "Please im"
type textarea "x"
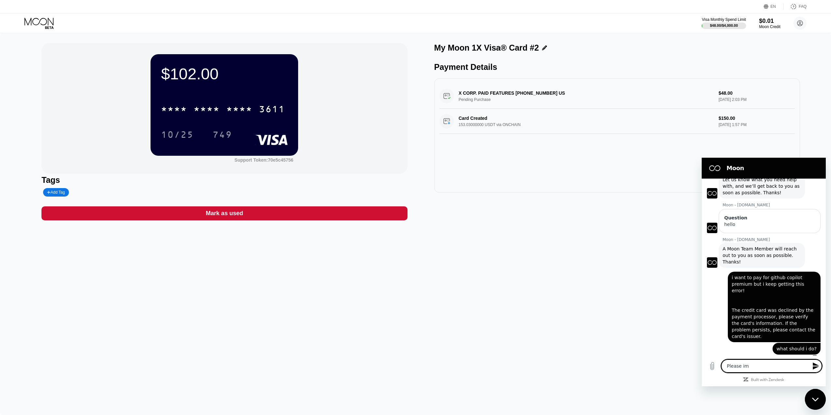
type textarea "Please im o"
type textarea "x"
type textarea "Please im oi"
type textarea "x"
type textarea "Please im oin"
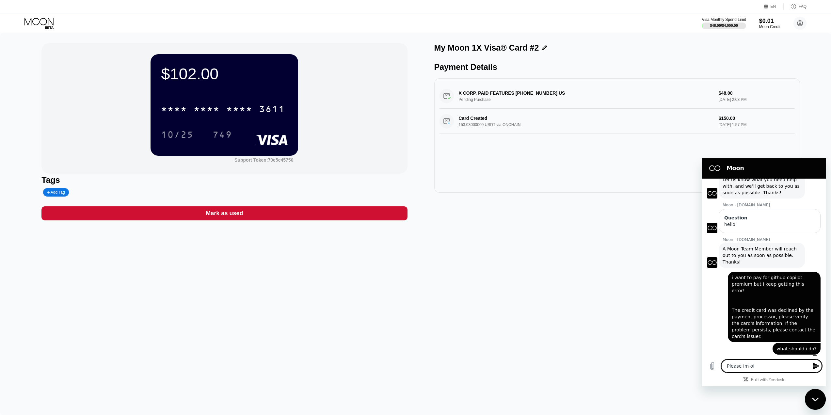
type textarea "x"
type textarea "Please im oi"
type textarea "x"
type textarea "Please im o"
type textarea "x"
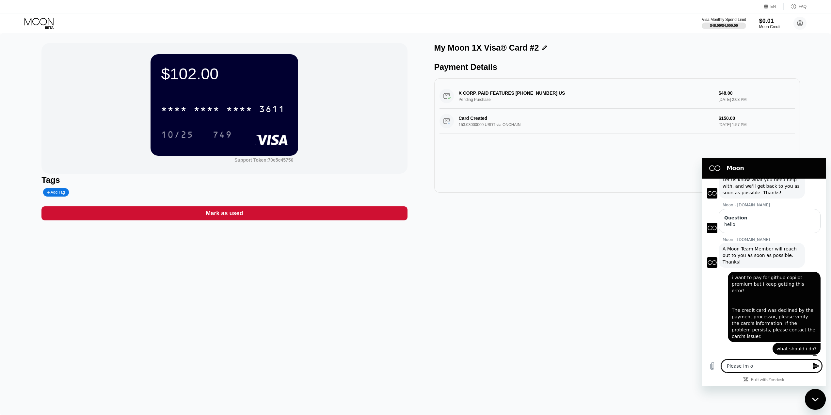
type textarea "Please im on"
type textarea "x"
type textarea "Please im on"
type textarea "x"
type textarea "Please im on a"
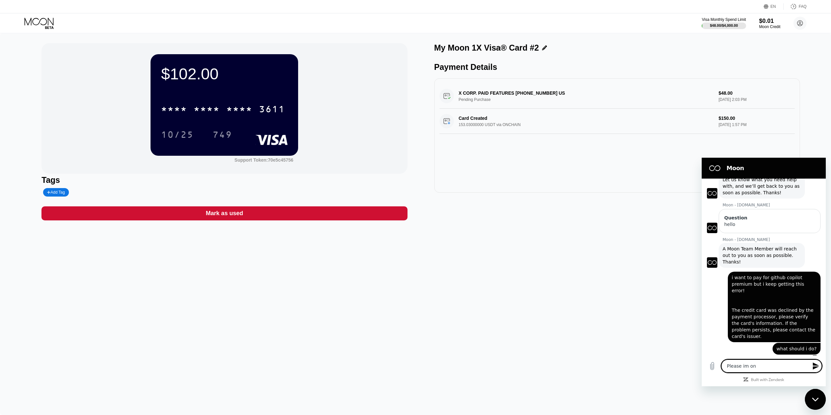
type textarea "x"
type textarea "Please im on a"
type textarea "x"
type textarea "Please im on a h"
type textarea "x"
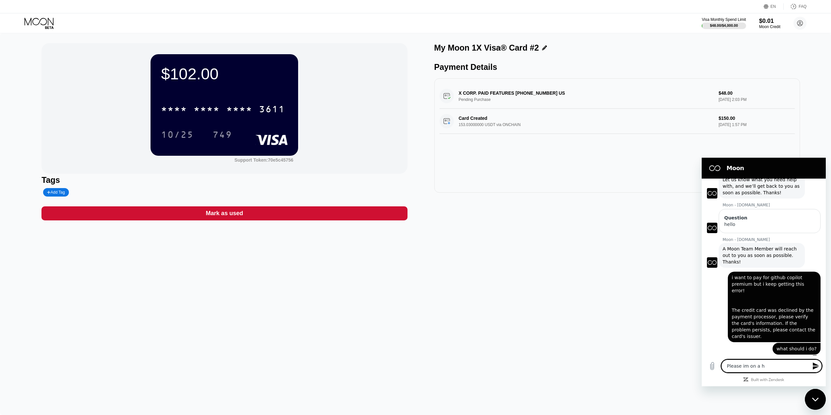
type textarea "Please im on a hu"
type textarea "x"
type textarea "Please im on a hur"
type textarea "x"
type textarea "Please im on a hurr"
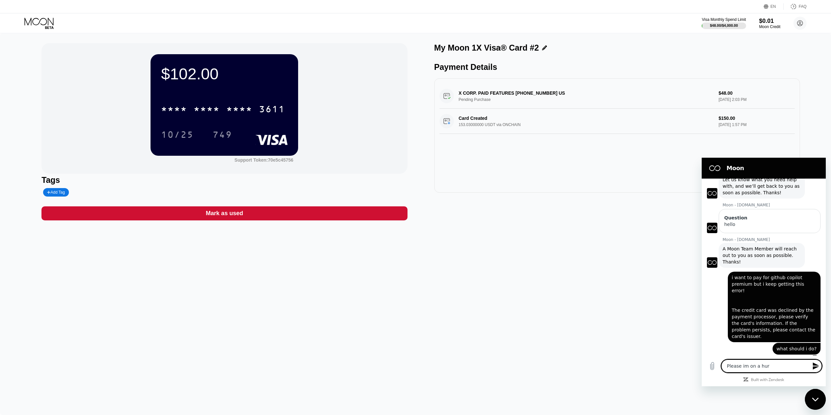
type textarea "x"
type textarea "Please im on a hurry"
type textarea "x"
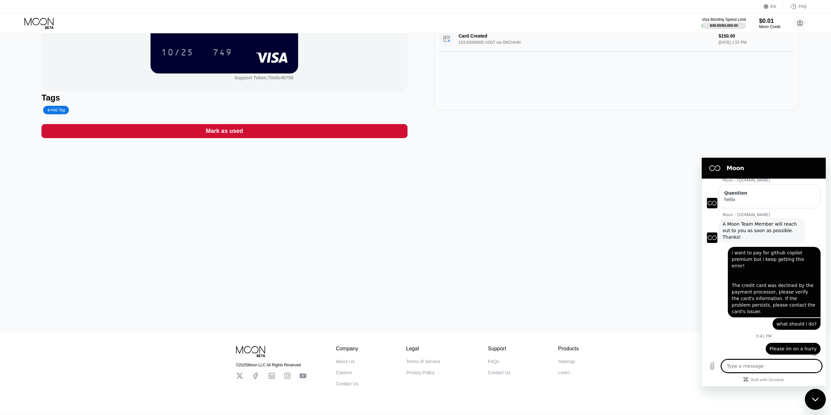
scroll to position [0, 0]
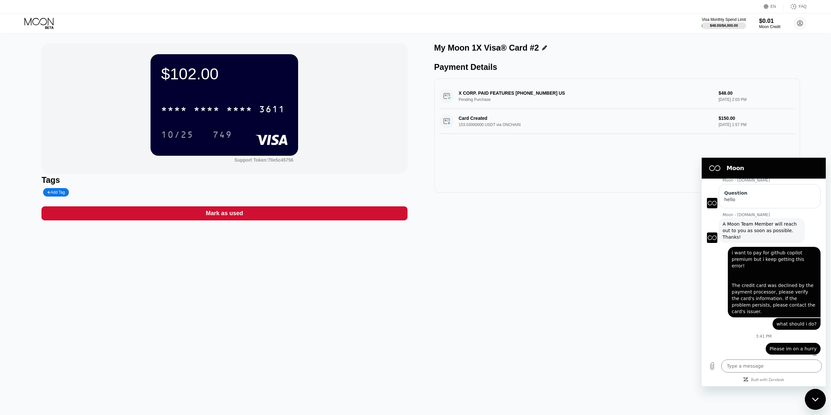
click at [582, 274] on div "$102.00 * * * * * * * * * * * * 3611 10/25 749 Support Token: 70e5c45756 Tags A…" at bounding box center [415, 224] width 831 height 382
type textarea "x"
click at [263, 163] on div "Support Token: 70e5c45756" at bounding box center [263, 159] width 59 height 5
click at [769, 363] on textarea at bounding box center [771, 365] width 101 height 13
type textarea "70e5c45756"
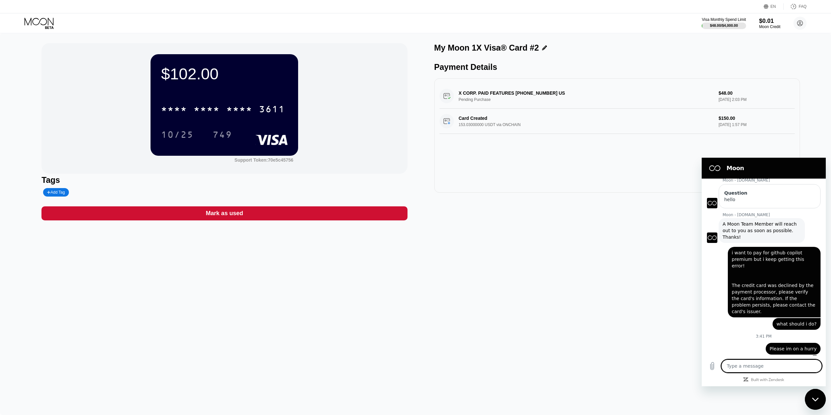
type textarea "x"
type textarea "70e5c45756"
drag, startPoint x: 303, startPoint y: 159, endPoint x: 218, endPoint y: 191, distance: 90.8
click at [218, 191] on div "$102.00 * * * * * * * * * * * * 3611 10/25 749 Support Token: 70e5c45756 Tags A…" at bounding box center [224, 131] width 366 height 177
click at [765, 364] on textarea "70e5c45756" at bounding box center [771, 365] width 101 height 13
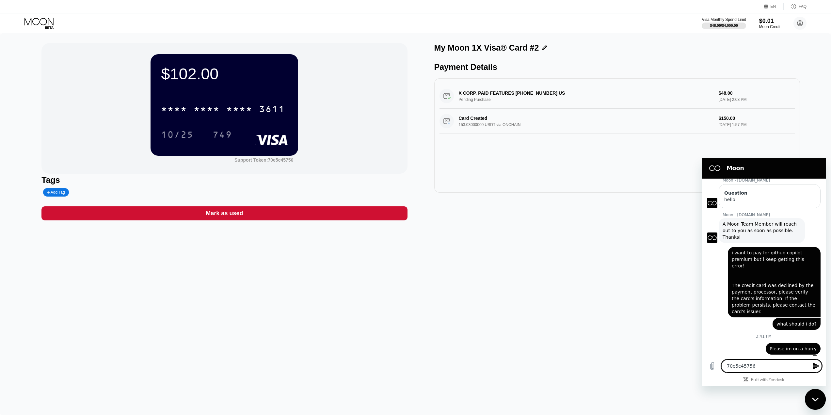
type textarea "x"
click at [611, 216] on div "My Moon 1X Visa® Card #2 Payment Details X CORP. PAID FEATURES +14156978699 US …" at bounding box center [617, 131] width 366 height 177
click at [518, 237] on div "$102.00 * * * * * * * * * * * * 3611 10/25 749 Support Token: 70e5c45756 Tags A…" at bounding box center [415, 224] width 831 height 382
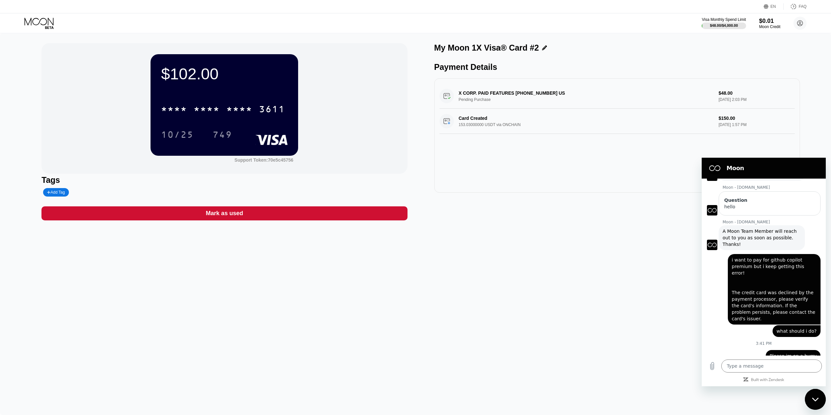
scroll to position [62, 0]
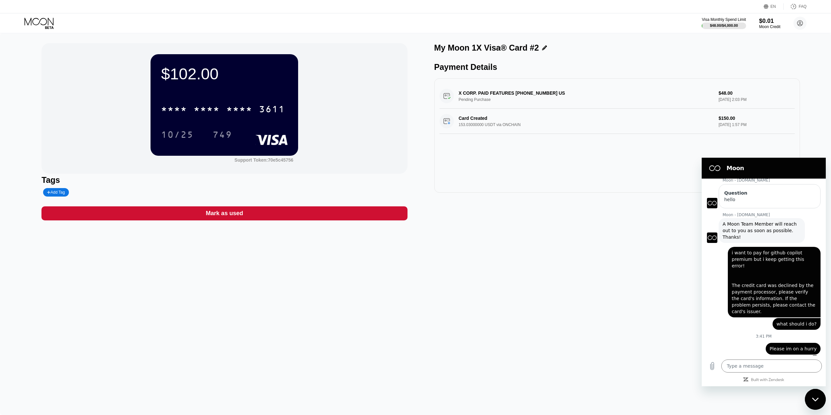
click at [813, 396] on div "Close messaging window" at bounding box center [815, 399] width 20 height 20
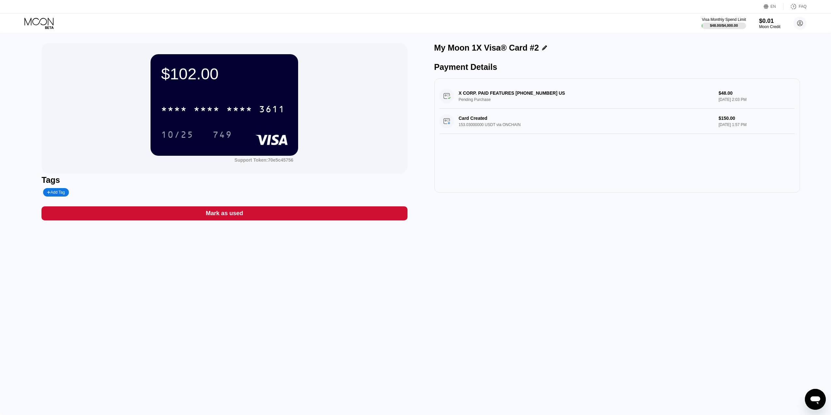
click at [812, 398] on icon "Open messaging window" at bounding box center [815, 400] width 10 height 8
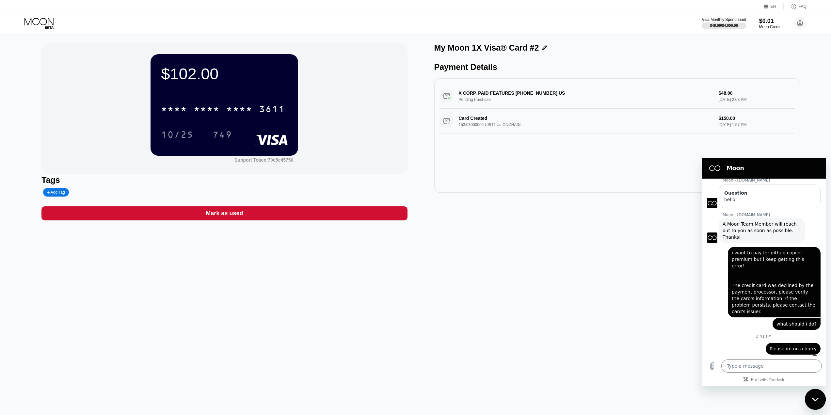
click at [741, 341] on div "says: Please im on a hurry" at bounding box center [760, 347] width 119 height 16
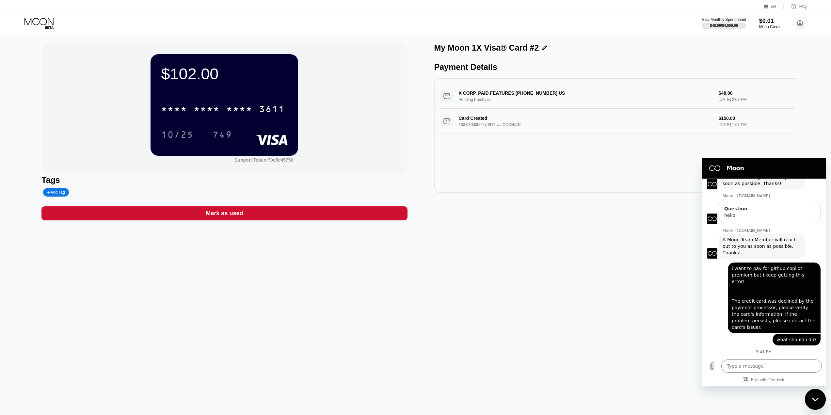
scroll to position [62, 0]
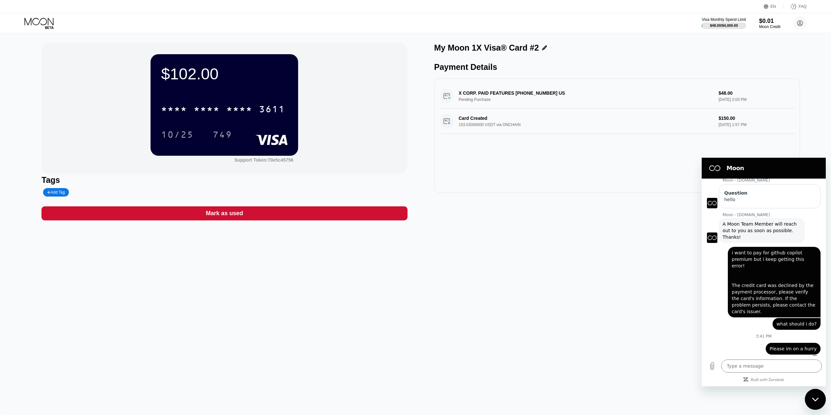
click at [743, 339] on div "says: Please im on a hurry" at bounding box center [760, 347] width 119 height 16
click at [618, 319] on div "$102.00 * * * * * * * * * * * * 3611 10/25 749 Support Token: 70e5c45756 Tags A…" at bounding box center [415, 224] width 831 height 382
click at [742, 325] on div "2:57 PM Moon - paywithmoon.com Moon - paywithmoon.com says: Hey there! Welcome …" at bounding box center [763, 267] width 124 height 177
type textarea "x"
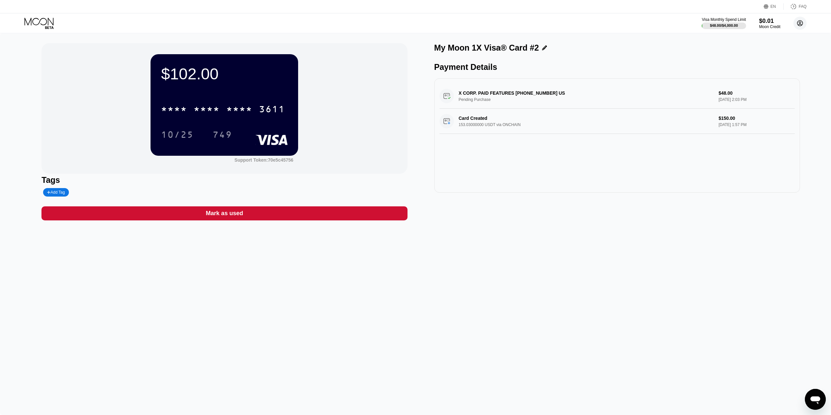
click at [797, 22] on icon at bounding box center [800, 24] width 6 height 6
click at [757, 87] on div "Support" at bounding box center [758, 89] width 16 height 5
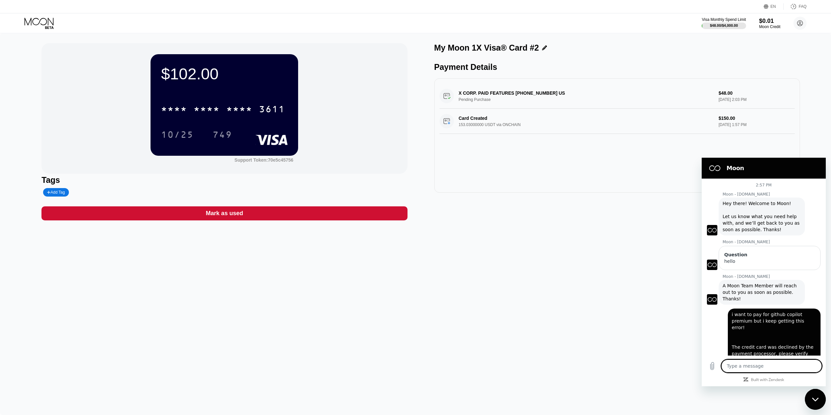
scroll to position [37, 0]
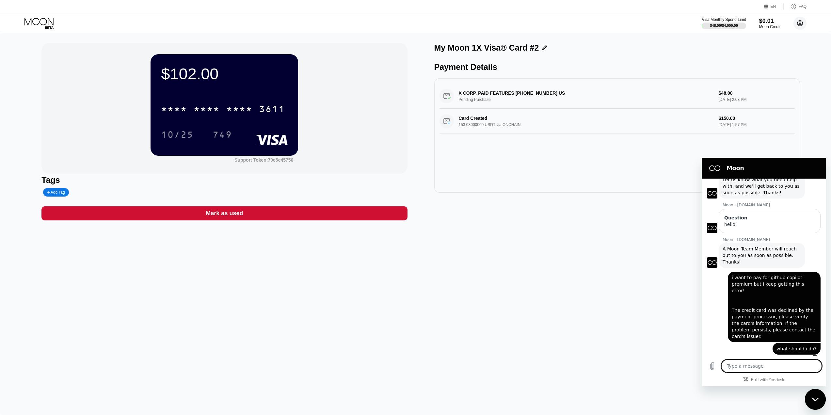
click at [800, 24] on icon at bounding box center [800, 24] width 4 height 4
click at [814, 406] on div "Close messaging window" at bounding box center [815, 399] width 20 height 20
type textarea "x"
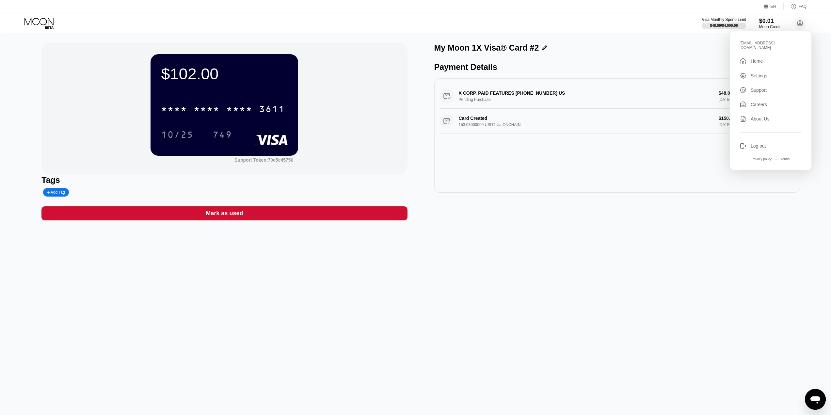
click at [758, 73] on div "Settings" at bounding box center [758, 75] width 17 height 5
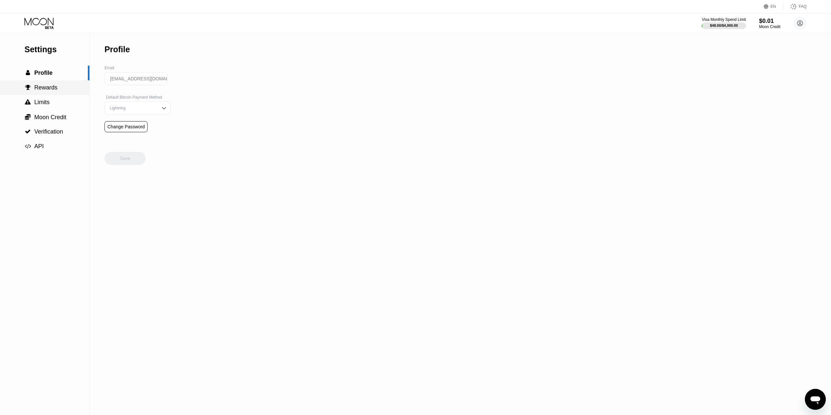
click at [44, 86] on span "Rewards" at bounding box center [45, 87] width 23 height 7
click at [43, 104] on span "Limits" at bounding box center [41, 102] width 15 height 7
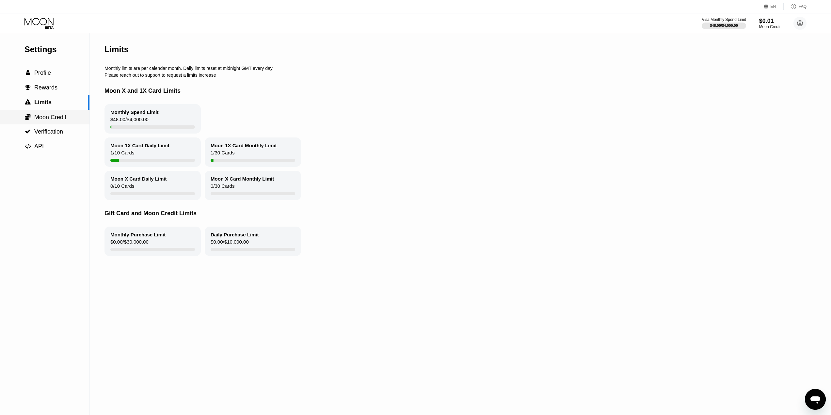
click at [40, 123] on div " Moon Credit" at bounding box center [44, 117] width 89 height 15
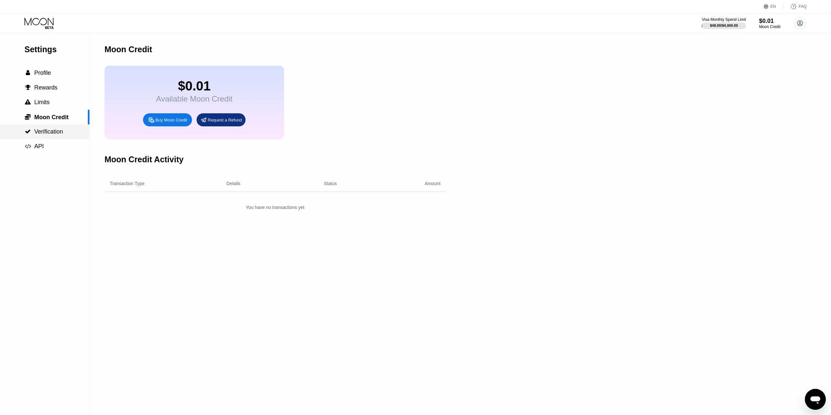
click at [39, 135] on span "Verification" at bounding box center [48, 131] width 29 height 7
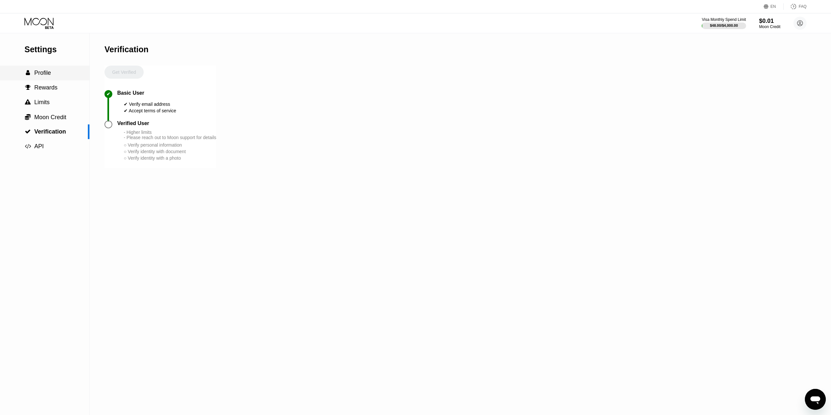
click at [45, 76] on span "Profile" at bounding box center [42, 73] width 17 height 7
click at [154, 108] on div "Lightning" at bounding box center [137, 108] width 66 height 13
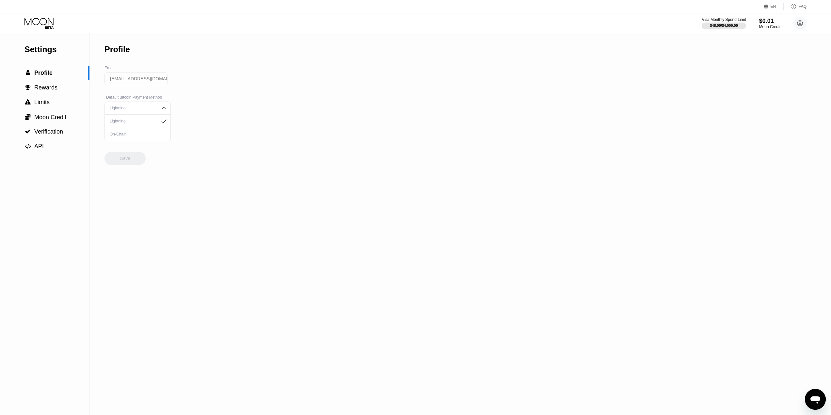
click at [249, 88] on div "Settings  Profile  Rewards  Limits  Moon Credit  Verification  API Profil…" at bounding box center [415, 224] width 831 height 382
click at [158, 107] on div "Lightning" at bounding box center [137, 108] width 66 height 13
click at [803, 22] on circle at bounding box center [799, 23] width 13 height 13
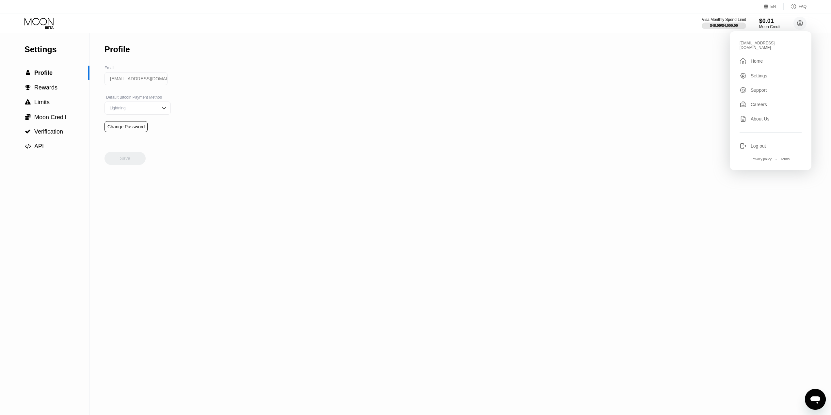
click at [589, 79] on div "Settings  Profile  Rewards  Limits  Moon Credit  Verification  API Profil…" at bounding box center [415, 224] width 831 height 382
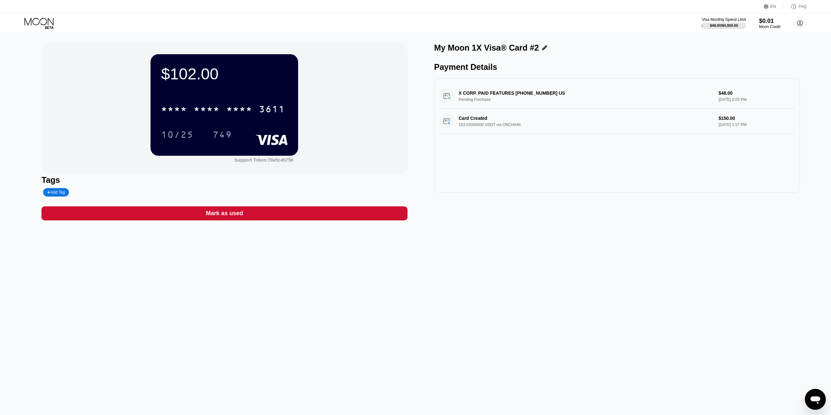
click at [815, 399] on icon "Open messaging window" at bounding box center [815, 400] width 10 height 8
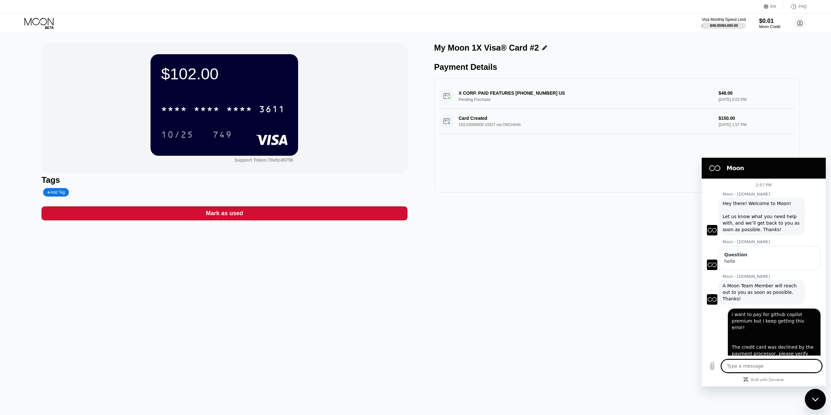
click at [781, 268] on div "Question hello" at bounding box center [769, 258] width 102 height 24
click at [781, 262] on div "hello" at bounding box center [769, 261] width 91 height 7
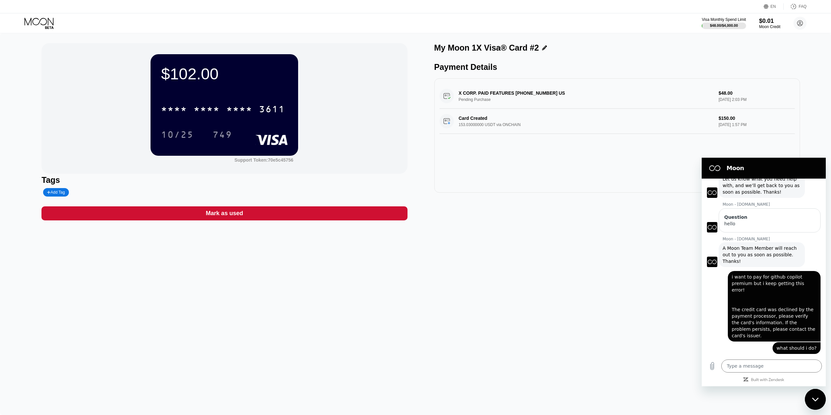
scroll to position [62, 0]
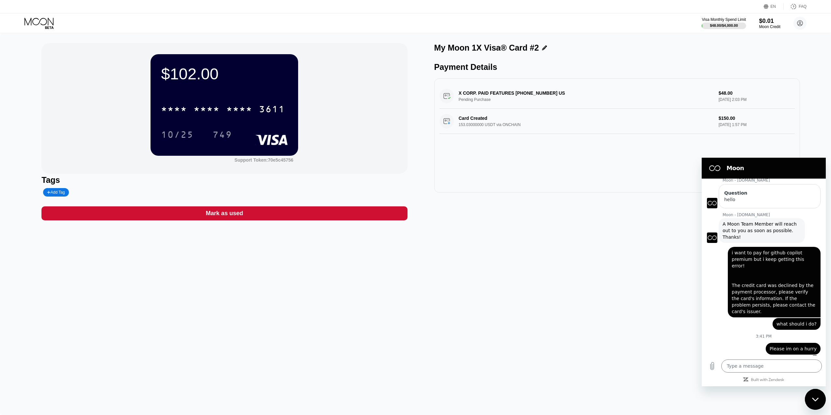
click at [338, 253] on div "$102.00 * * * * * * * * * * * * 3611 10/25 749 Support Token: 70e5c45756 Tags A…" at bounding box center [415, 224] width 831 height 382
click at [795, 290] on span "i want to pay for github copilot premium but i keep getting this error! The cre…" at bounding box center [773, 282] width 85 height 64
click at [654, 270] on div "$102.00 * * * * * * * * * * * * 3611 10/25 749 Support Token: 70e5c45756 Tags A…" at bounding box center [415, 224] width 831 height 382
click at [732, 174] on div "Moon" at bounding box center [762, 168] width 114 height 13
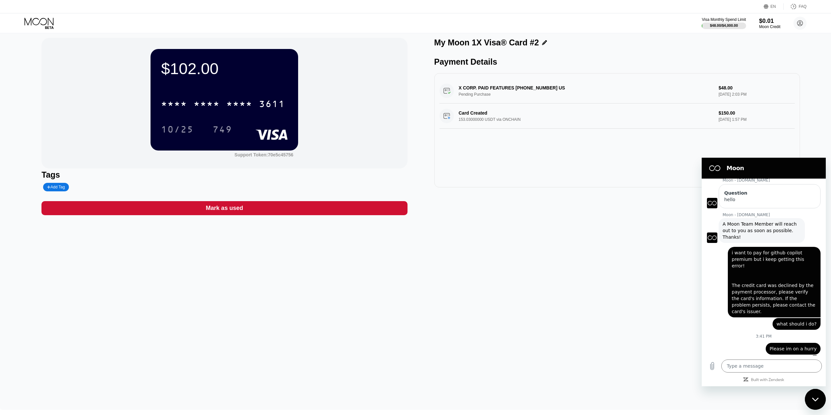
scroll to position [0, 0]
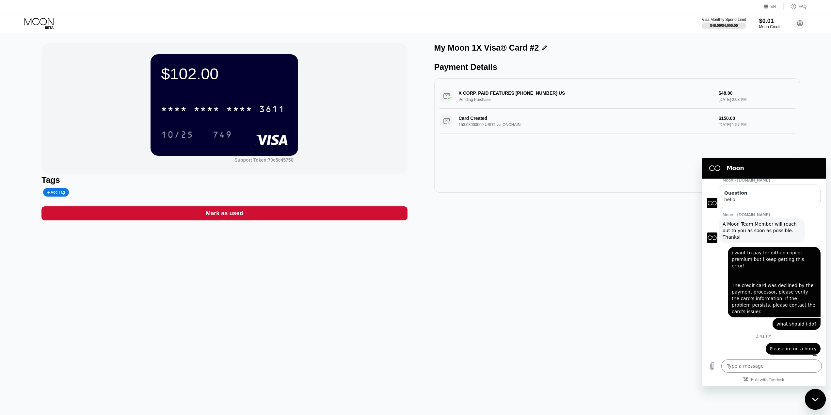
click at [716, 284] on div "Web User 6cfc37c0-62b9-47b7-b198-27bb1c0a85c2 says: i want to pay for github co…" at bounding box center [760, 280] width 119 height 74
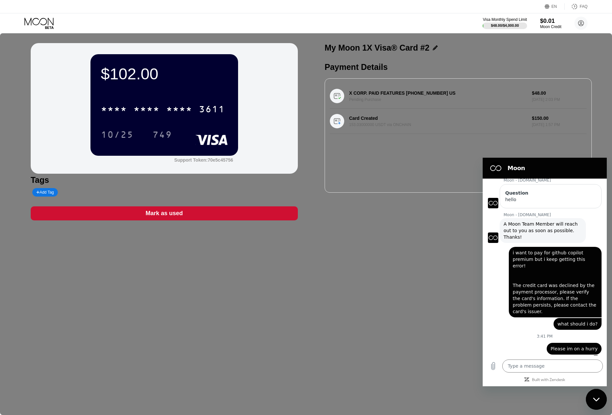
click at [356, 263] on div "$102.00 * * * * * * * * * * * * 3611 10/25 749 Support Token: 70e5c45756 Tags A…" at bounding box center [306, 224] width 612 height 382
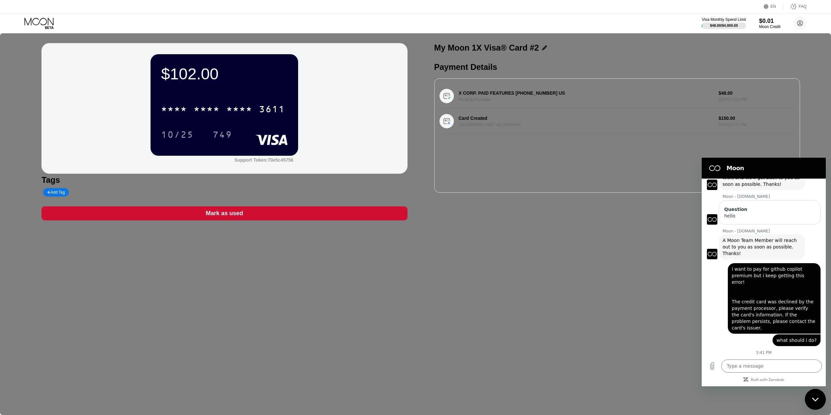
scroll to position [62, 0]
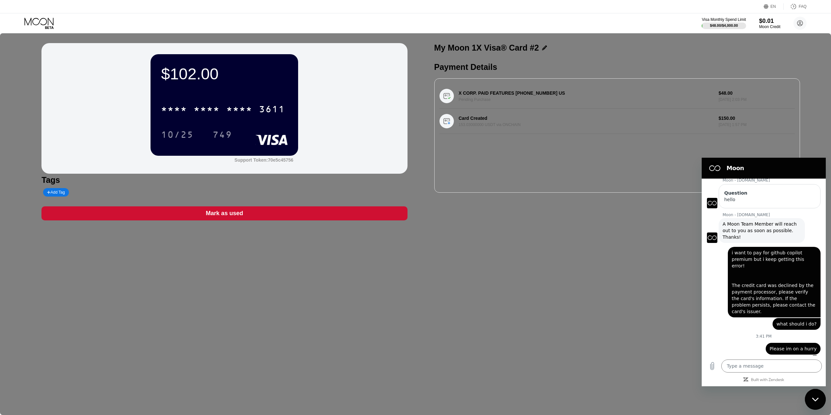
click at [593, 284] on div "$102.00 * * * * * * * * * * * * 3611 10/25 749 Support Token: 70e5c45756 Tags A…" at bounding box center [415, 224] width 831 height 382
click at [616, 279] on div "$102.00 * * * * * * * * * * * * 3611 10/25 749 Support Token: 70e5c45756 Tags A…" at bounding box center [418, 224] width 836 height 382
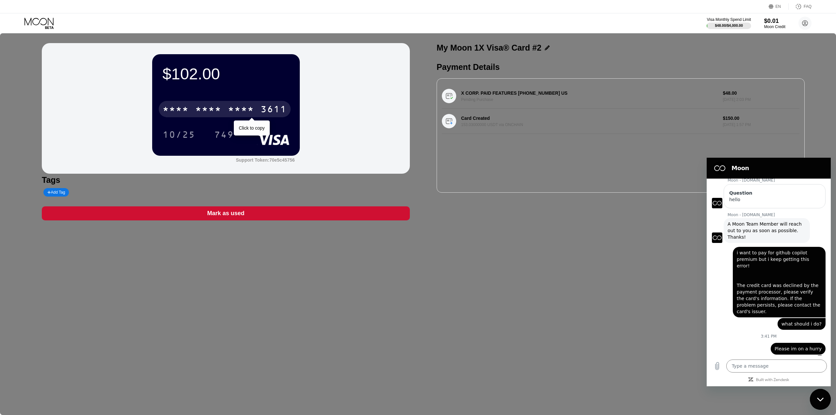
click at [218, 106] on div "* * * *" at bounding box center [208, 110] width 26 height 10
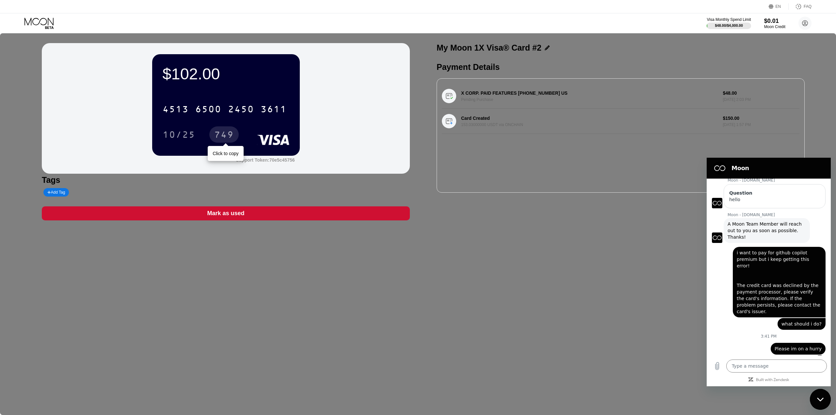
click at [232, 136] on div "749" at bounding box center [224, 135] width 20 height 10
type textarea "x"
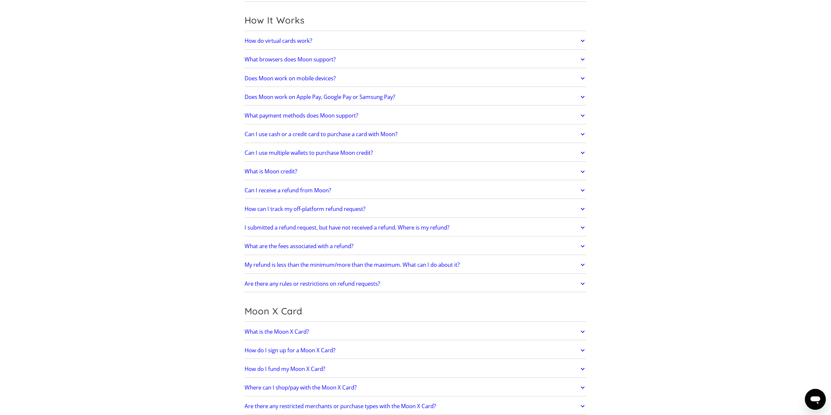
scroll to position [175, 0]
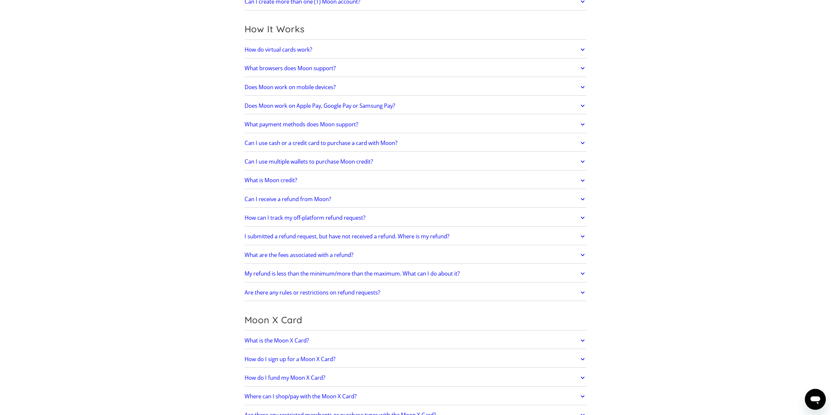
click at [577, 50] on link "How do virtual cards work?" at bounding box center [415, 50] width 342 height 14
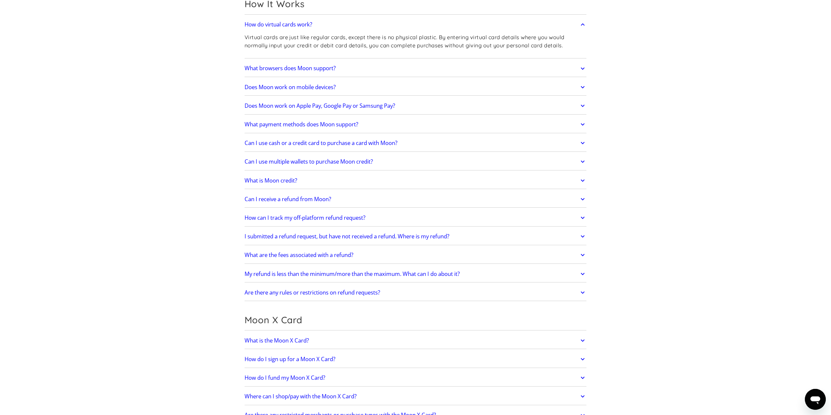
click at [582, 69] on icon at bounding box center [583, 68] width 4 height 2
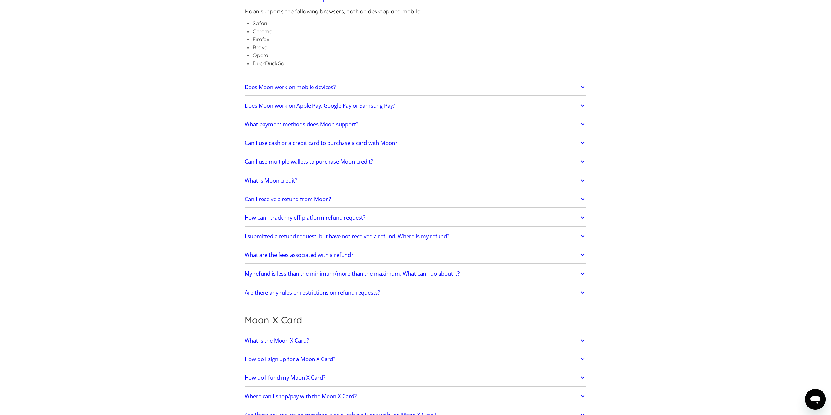
click at [580, 81] on icon at bounding box center [583, 87] width 8 height 12
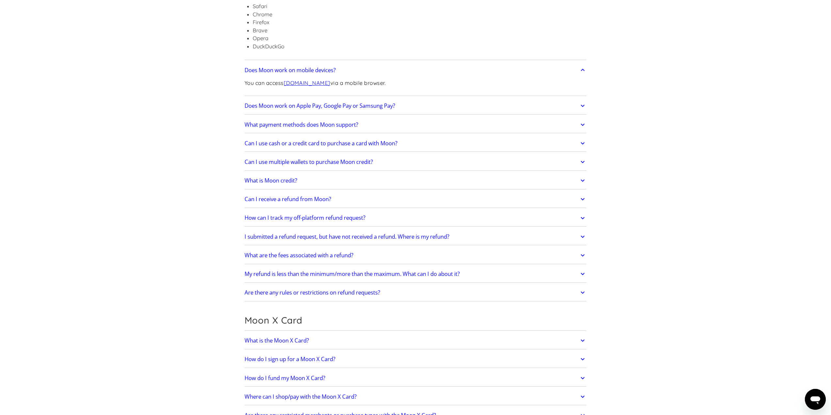
click at [585, 104] on icon at bounding box center [583, 106] width 8 height 12
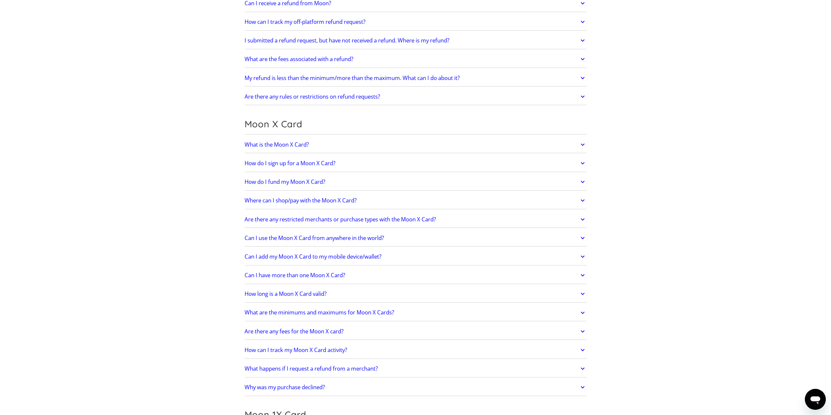
scroll to position [979, 0]
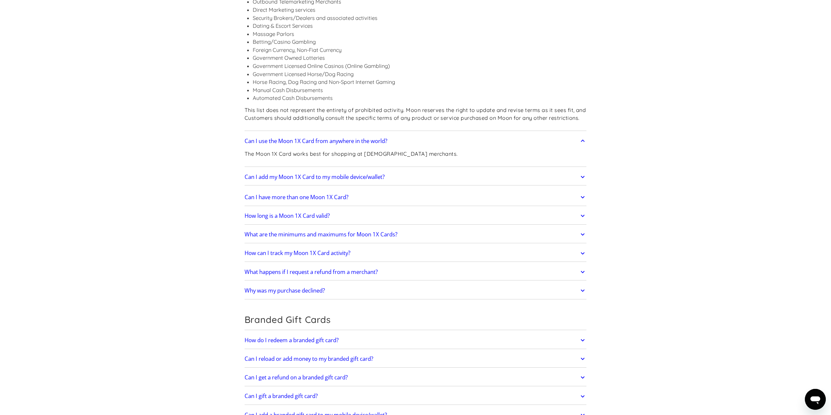
scroll to position [1033, 0]
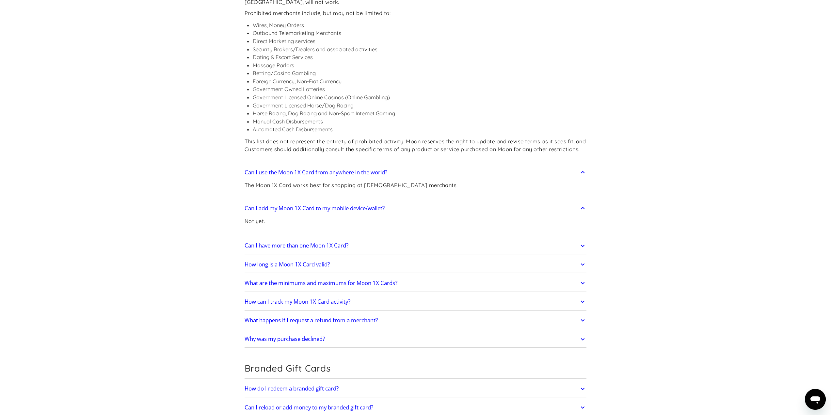
click at [583, 244] on icon at bounding box center [583, 245] width 4 height 2
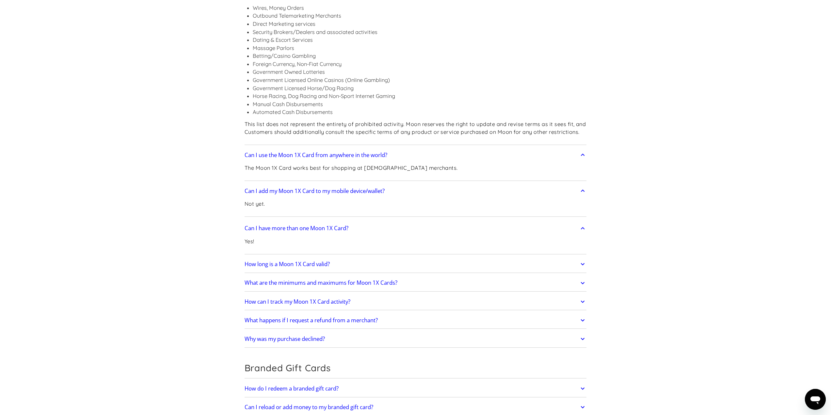
click at [582, 258] on icon at bounding box center [583, 264] width 8 height 12
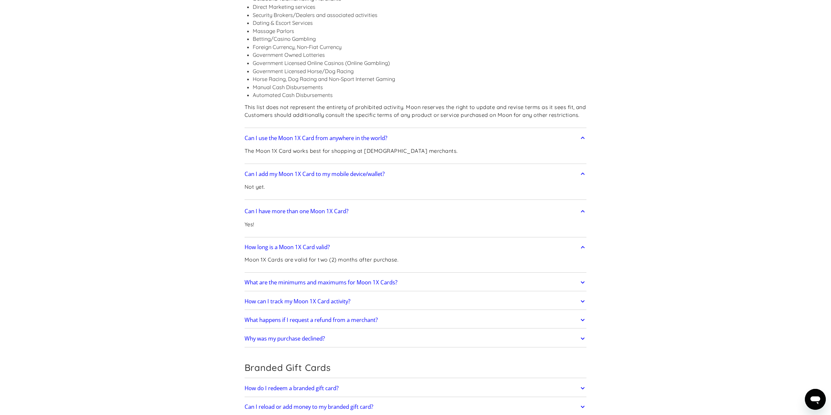
click at [581, 276] on icon at bounding box center [583, 282] width 8 height 12
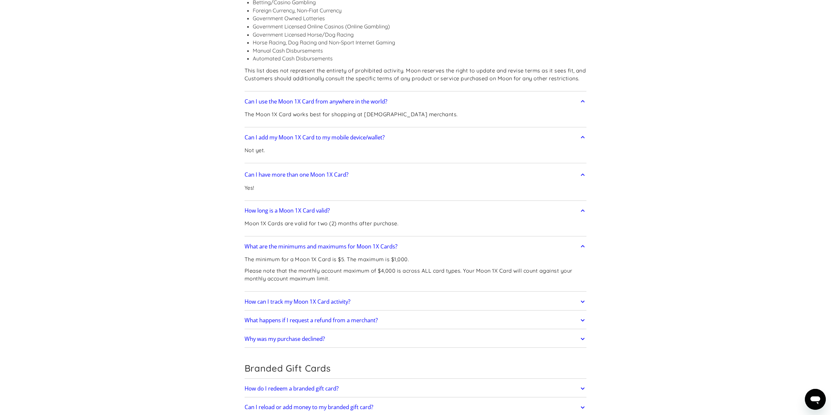
click at [584, 296] on icon at bounding box center [583, 302] width 8 height 12
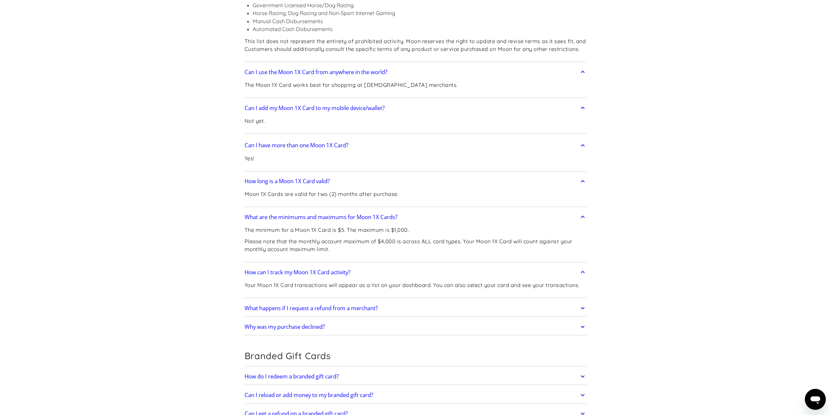
drag, startPoint x: 584, startPoint y: 312, endPoint x: 584, endPoint y: 319, distance: 7.2
click at [584, 313] on icon at bounding box center [583, 308] width 8 height 12
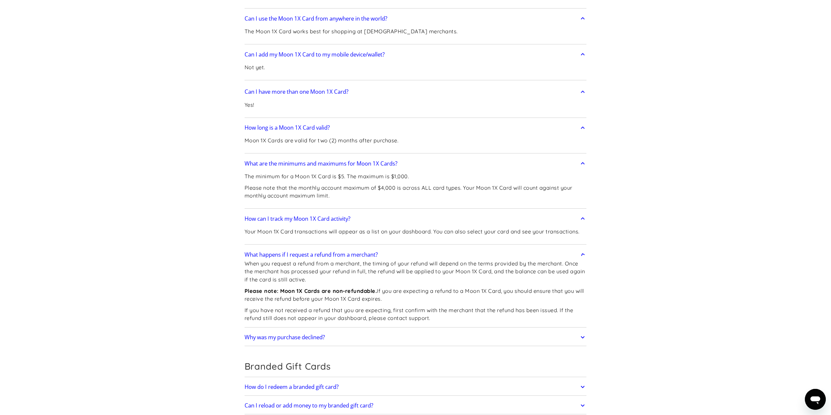
scroll to position [1210, 0]
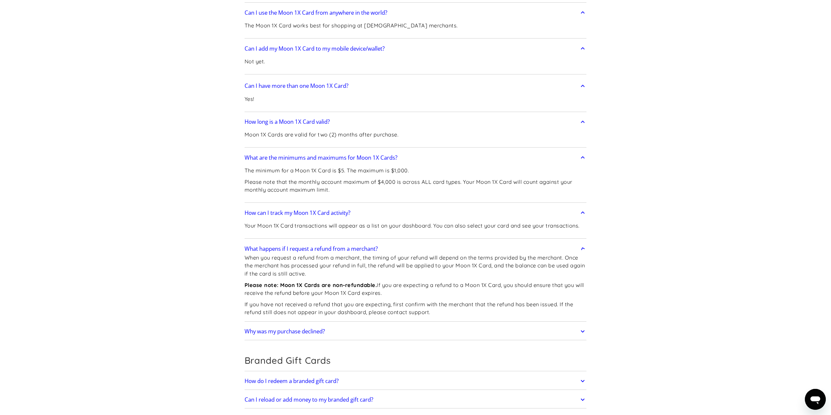
click at [583, 330] on icon at bounding box center [583, 331] width 8 height 12
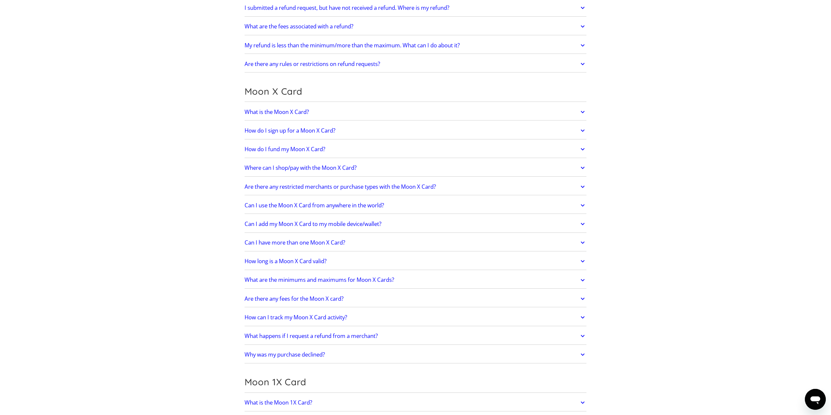
click at [582, 112] on icon at bounding box center [583, 112] width 4 height 2
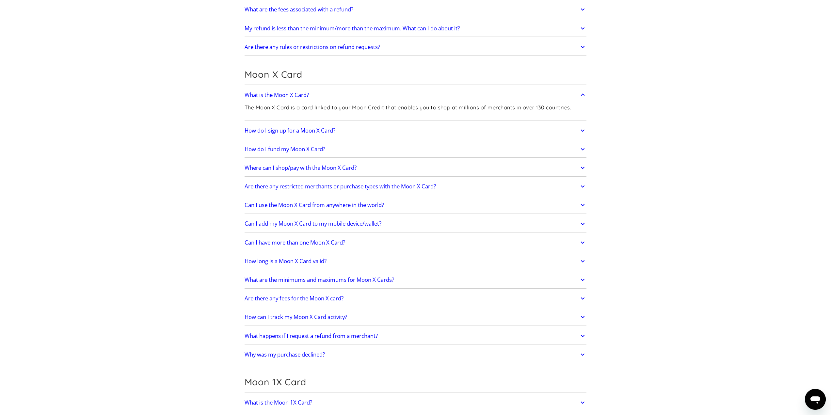
click at [583, 131] on icon at bounding box center [583, 130] width 4 height 2
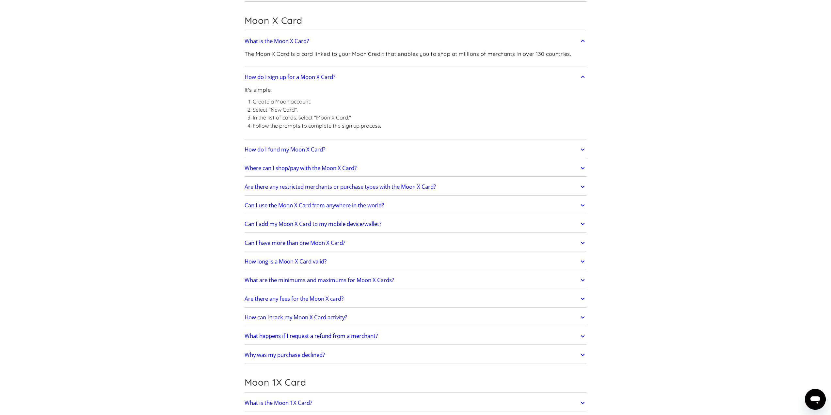
click at [585, 148] on icon at bounding box center [583, 150] width 8 height 12
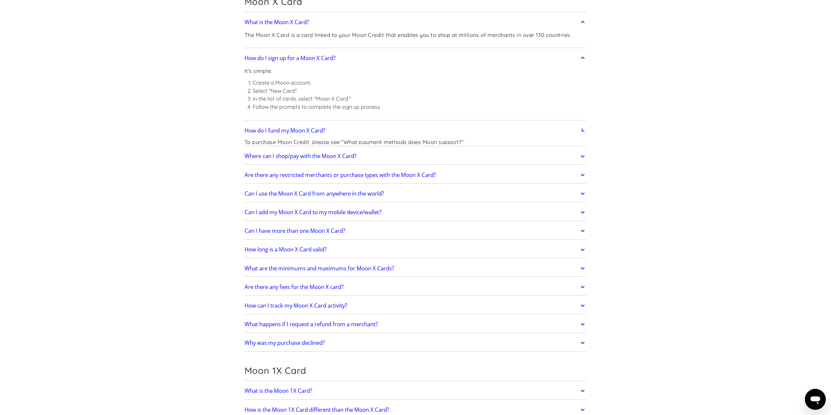
scroll to position [628, 0]
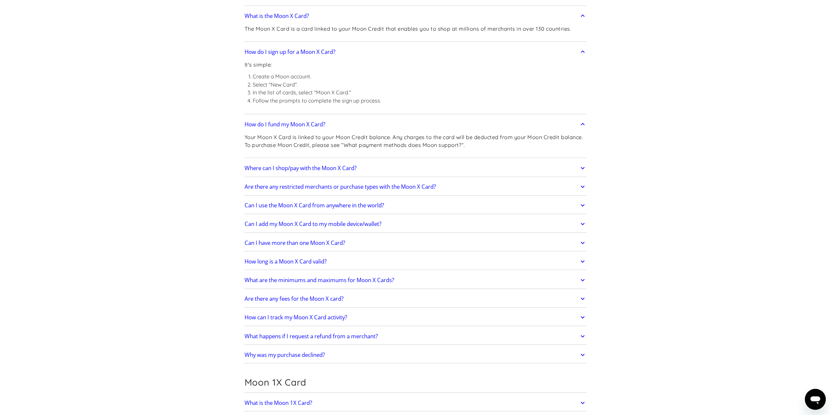
click at [584, 169] on icon at bounding box center [583, 168] width 8 height 12
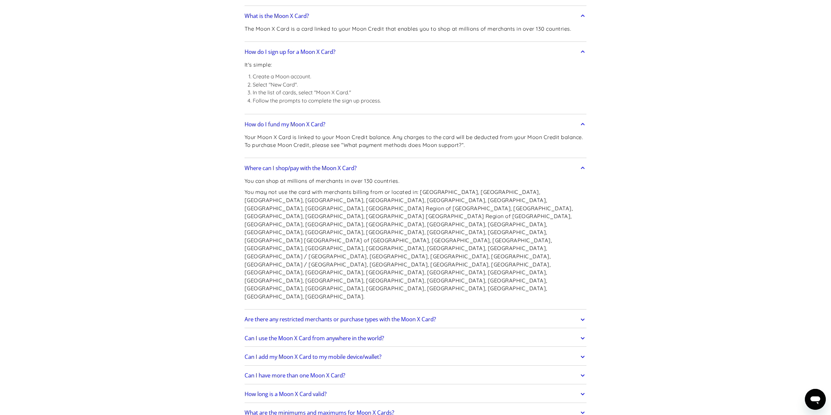
click at [585, 314] on icon at bounding box center [583, 320] width 8 height 12
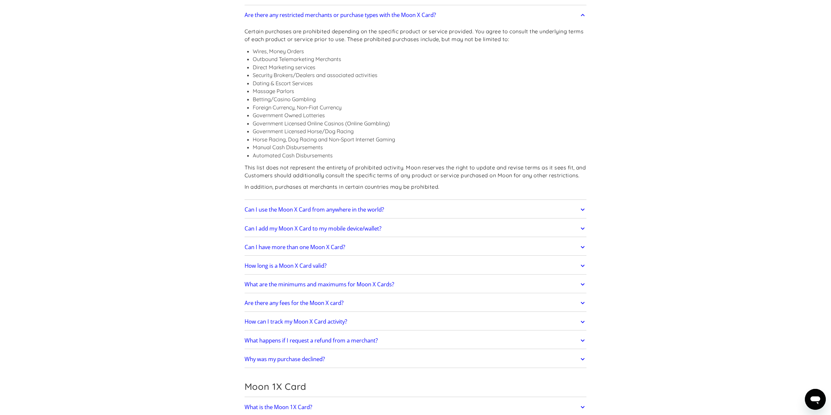
scroll to position [955, 0]
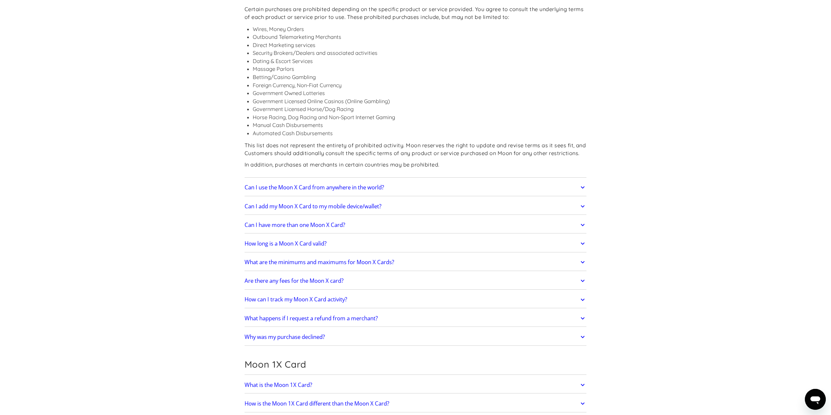
click at [582, 181] on icon at bounding box center [583, 187] width 8 height 12
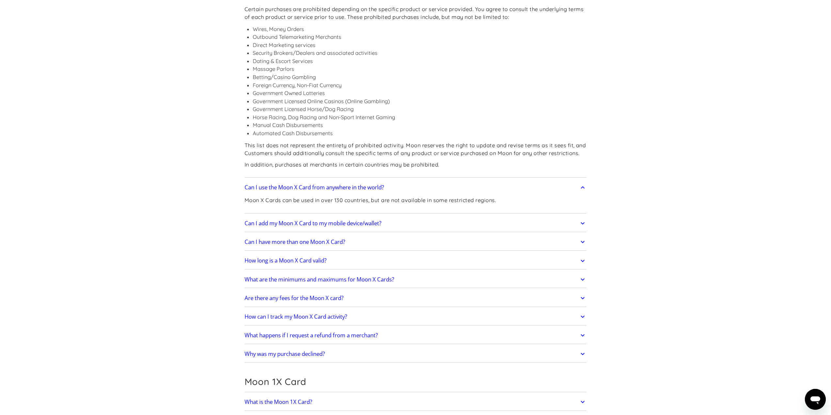
click at [583, 217] on icon at bounding box center [583, 223] width 8 height 12
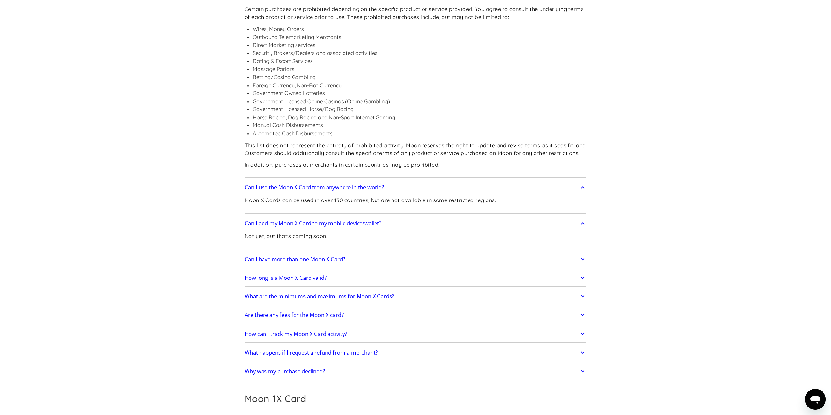
drag, startPoint x: 581, startPoint y: 204, endPoint x: 582, endPoint y: 215, distance: 11.1
click at [581, 253] on icon at bounding box center [583, 259] width 8 height 12
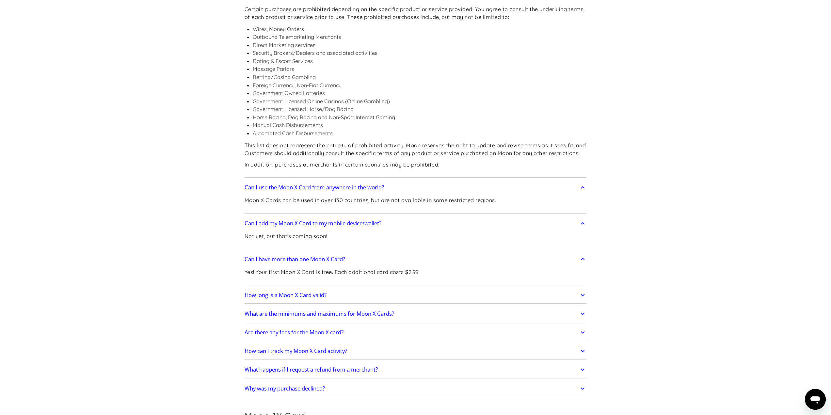
click at [585, 289] on icon at bounding box center [583, 295] width 8 height 12
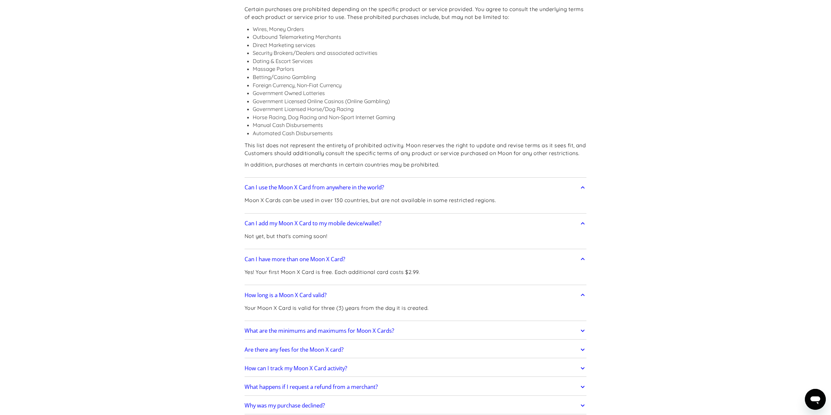
click at [581, 325] on icon at bounding box center [583, 331] width 8 height 12
click at [581, 361] on icon at bounding box center [583, 367] width 8 height 12
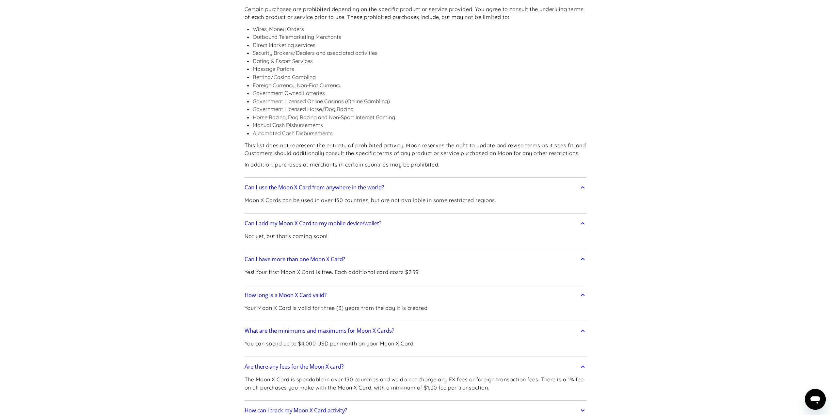
click at [584, 404] on icon at bounding box center [583, 410] width 8 height 12
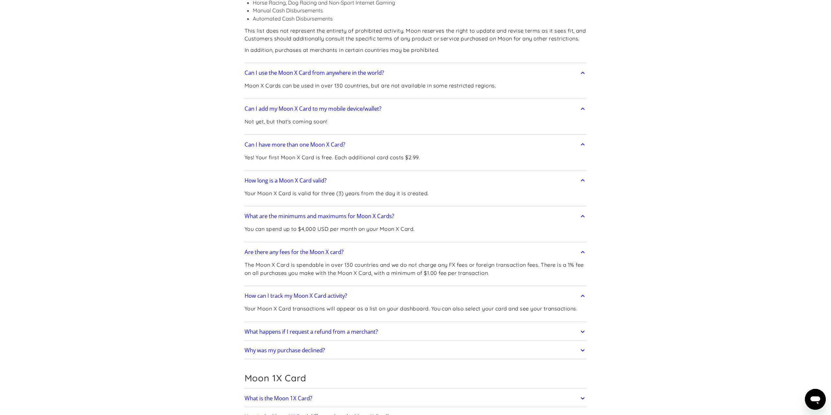
scroll to position [1118, 0]
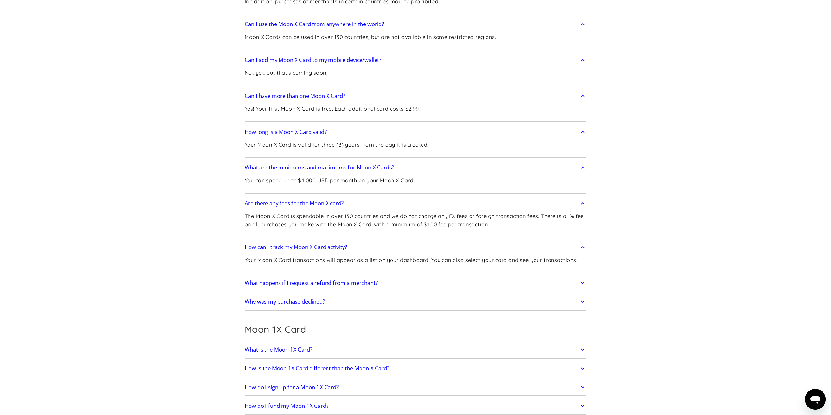
click at [585, 277] on icon at bounding box center [583, 283] width 8 height 12
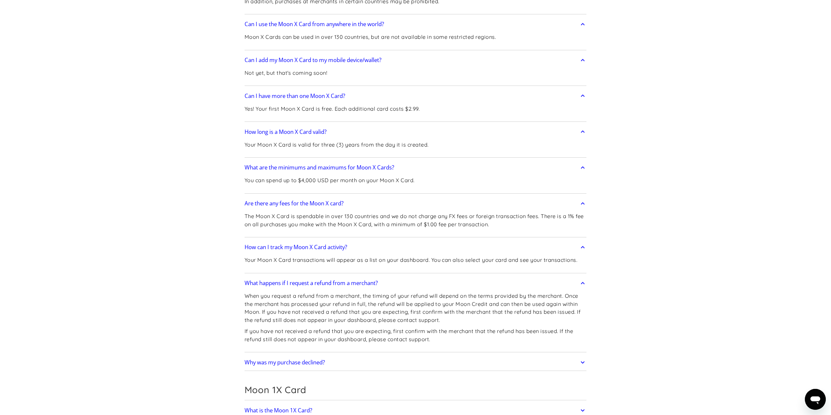
drag, startPoint x: 584, startPoint y: 307, endPoint x: 587, endPoint y: 290, distance: 17.9
click at [584, 356] on icon at bounding box center [583, 362] width 8 height 12
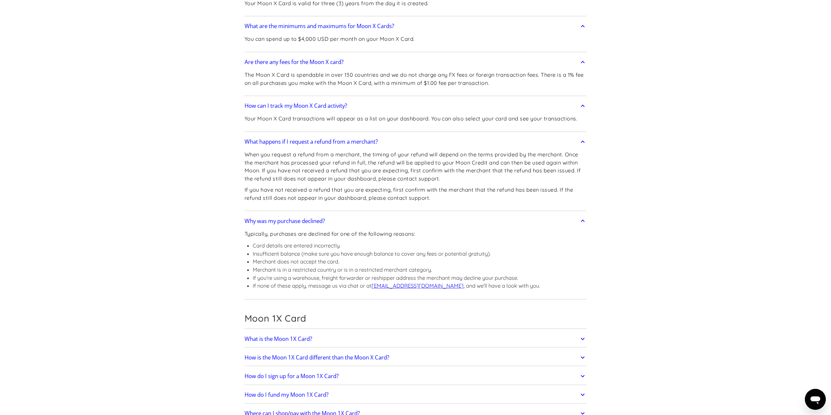
scroll to position [1281, 0]
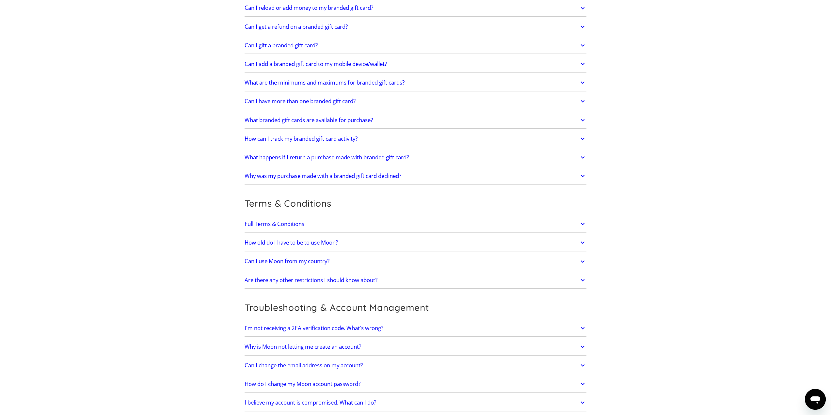
scroll to position [2433, 0]
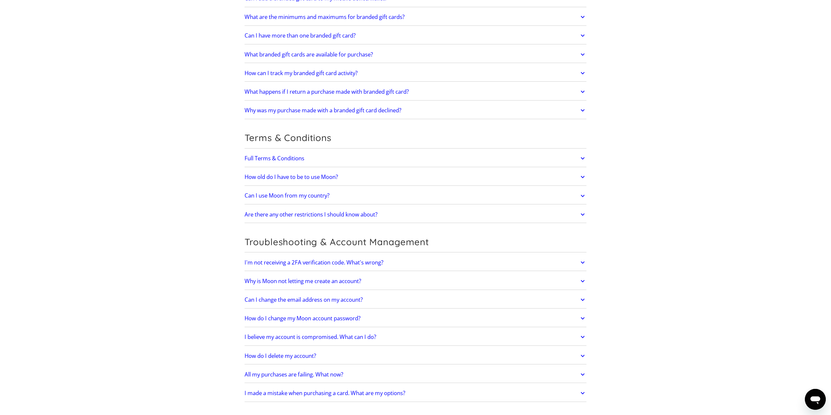
click at [583, 312] on icon at bounding box center [583, 318] width 8 height 12
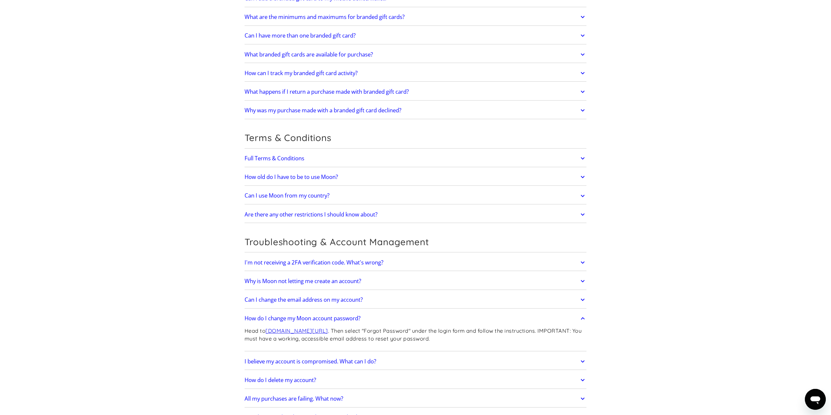
click at [584, 293] on link "Can I change the email address on my account?" at bounding box center [415, 300] width 342 height 14
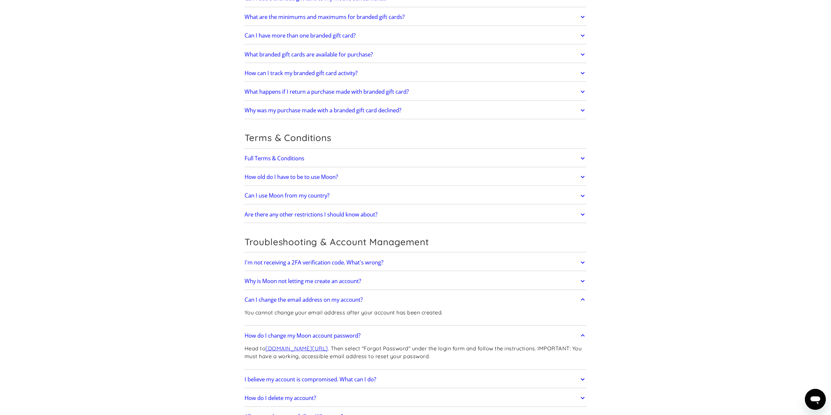
click at [582, 273] on div "Why is Moon not letting me create an account? There are some restrictions to cr…" at bounding box center [415, 281] width 342 height 17
click at [582, 257] on icon at bounding box center [583, 263] width 8 height 12
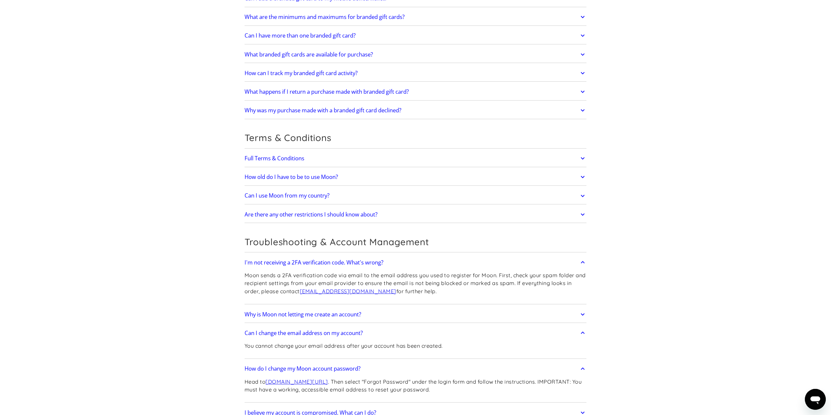
click at [580, 308] on icon at bounding box center [583, 314] width 8 height 12
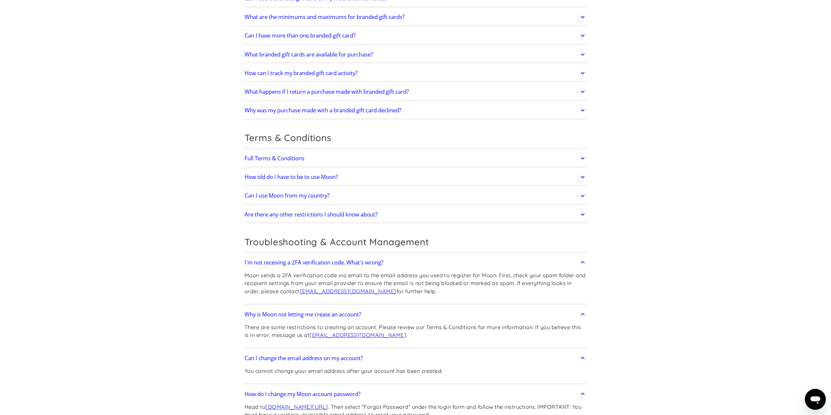
click at [585, 209] on icon at bounding box center [583, 215] width 8 height 12
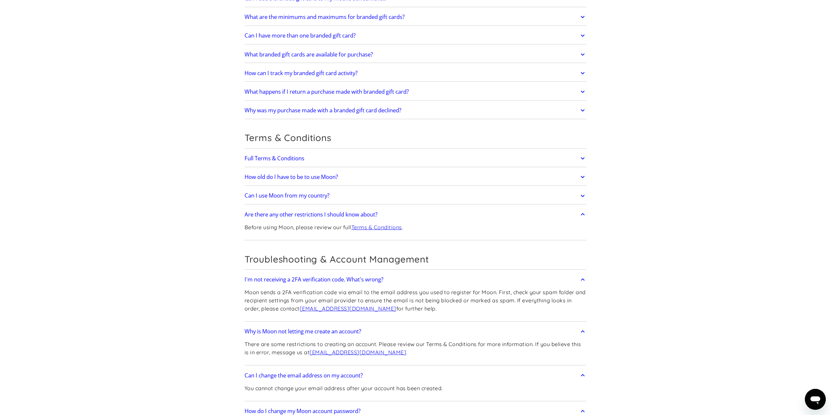
click at [584, 190] on icon at bounding box center [583, 196] width 8 height 12
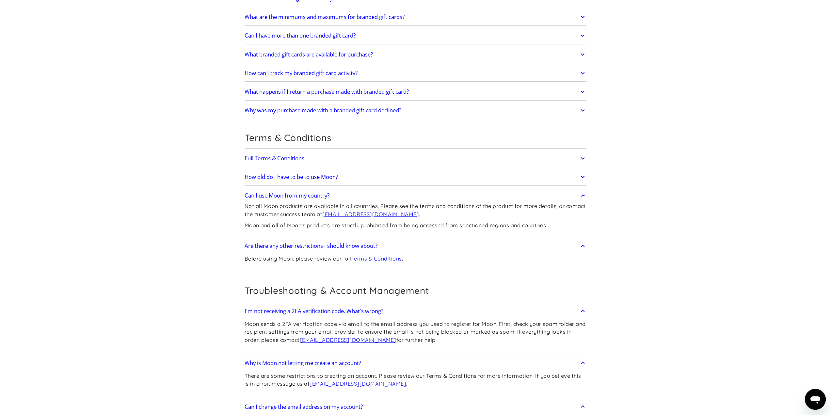
click at [580, 171] on icon at bounding box center [583, 177] width 8 height 12
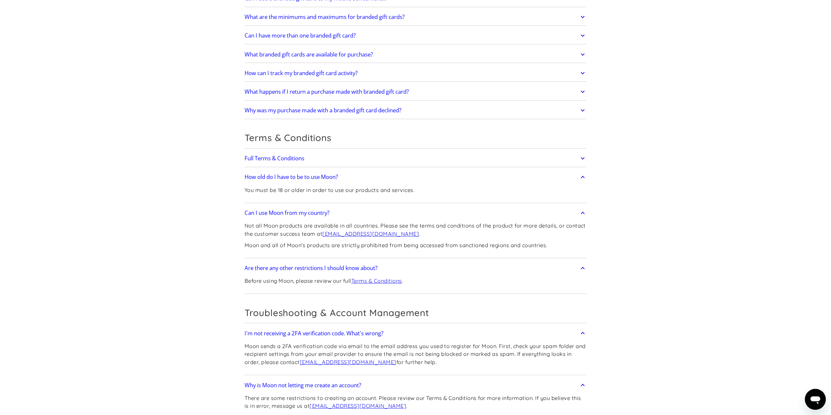
click at [581, 152] on icon at bounding box center [583, 158] width 8 height 12
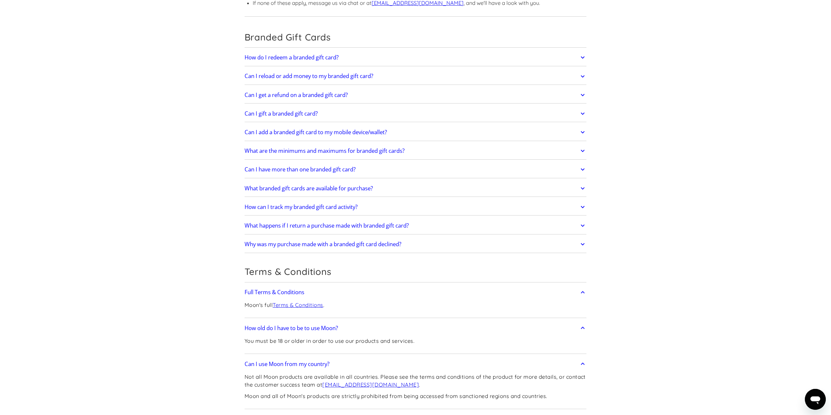
scroll to position [2270, 0]
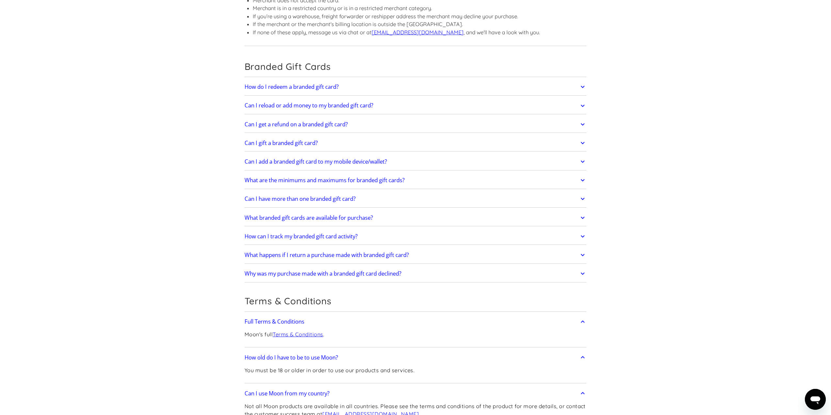
click at [585, 200] on div "How do I redeem a branded gift card? After purchasing your branded gift card, M…" at bounding box center [415, 181] width 342 height 204
drag, startPoint x: 585, startPoint y: 190, endPoint x: 583, endPoint y: 171, distance: 19.0
click at [585, 249] on icon at bounding box center [583, 255] width 8 height 12
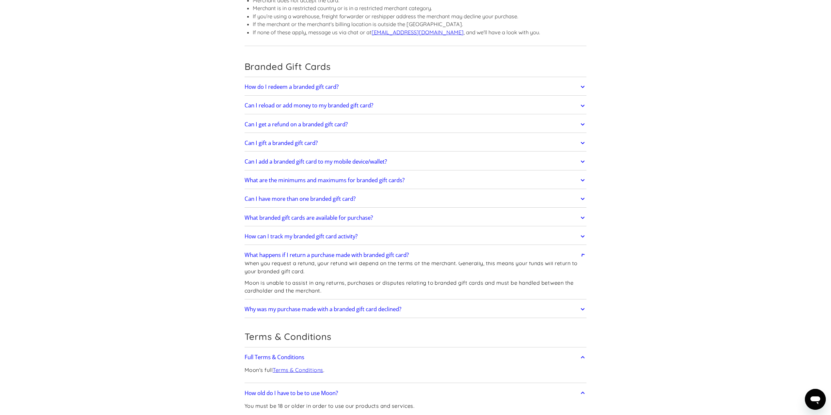
click at [583, 230] on icon at bounding box center [583, 236] width 8 height 12
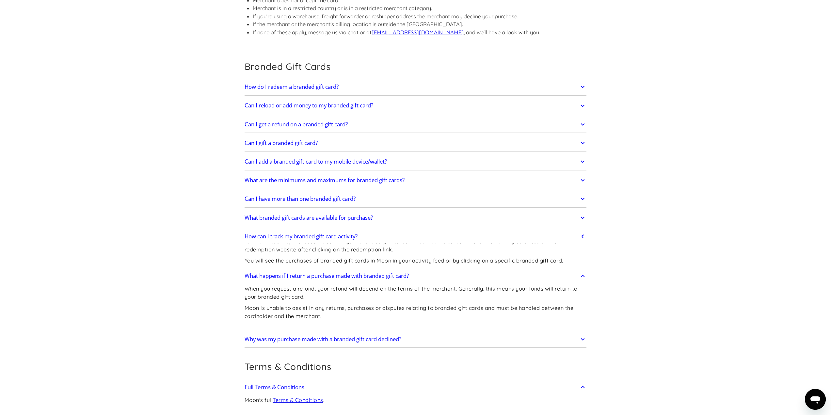
click at [582, 212] on icon at bounding box center [583, 218] width 8 height 12
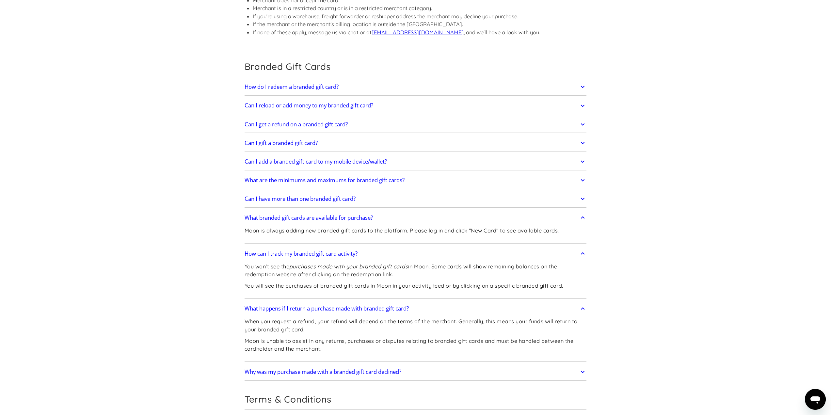
drag, startPoint x: 580, startPoint y: 136, endPoint x: 584, endPoint y: 123, distance: 13.8
click at [580, 193] on icon at bounding box center [583, 199] width 8 height 12
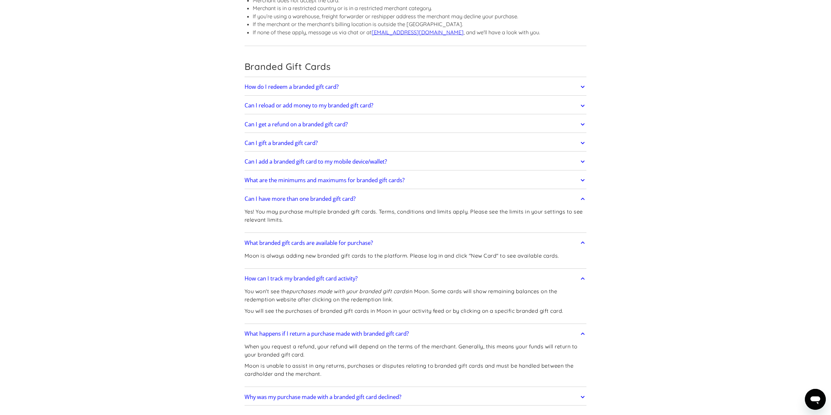
click at [584, 173] on link "What are the minimums and maximums for branded gift cards?" at bounding box center [415, 180] width 342 height 14
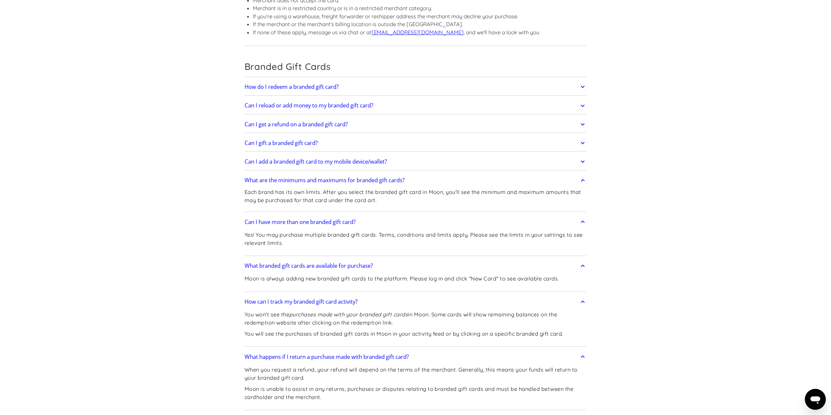
click at [583, 156] on icon at bounding box center [583, 162] width 8 height 12
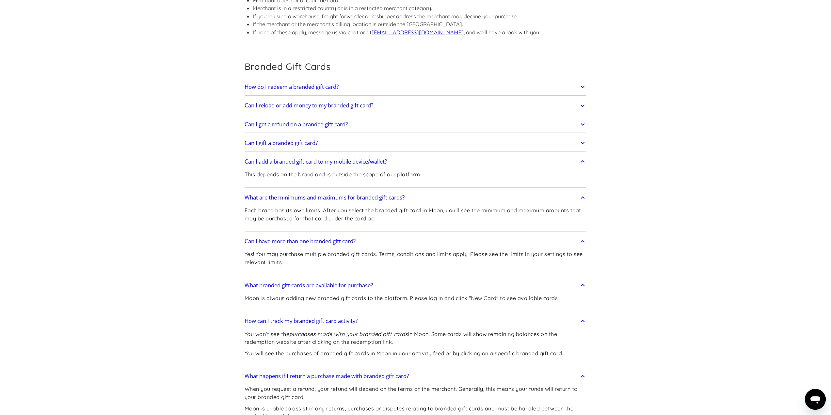
click at [580, 137] on icon at bounding box center [583, 143] width 8 height 12
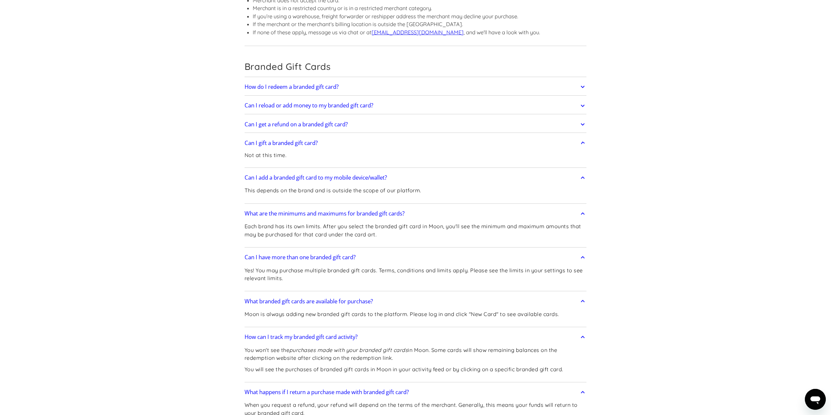
click at [585, 118] on icon at bounding box center [583, 124] width 8 height 12
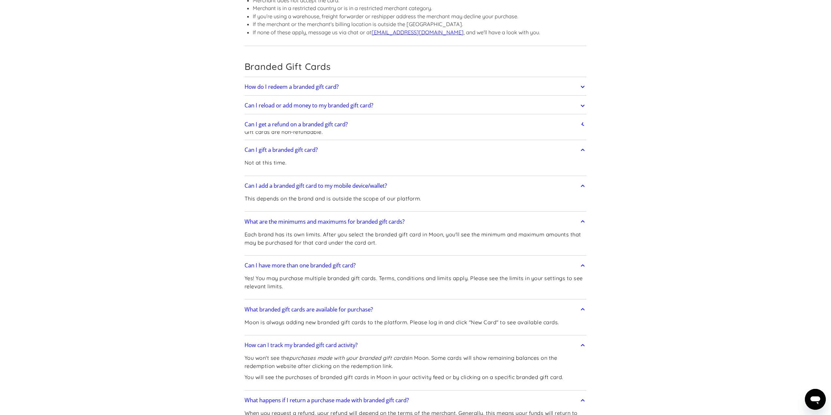
click at [581, 100] on icon at bounding box center [583, 106] width 8 height 12
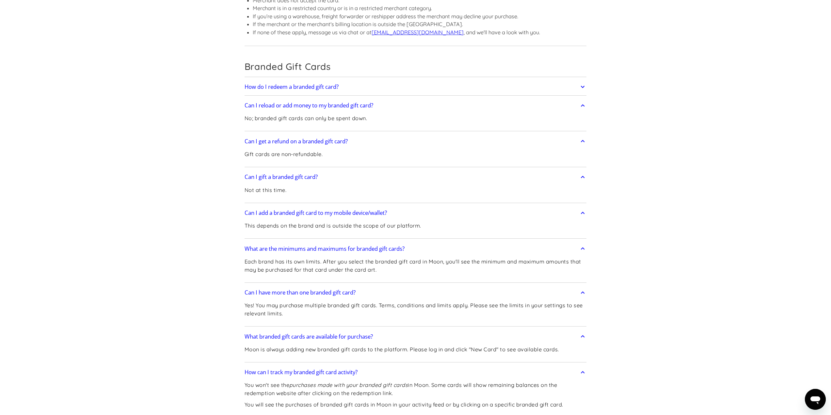
click at [581, 81] on icon at bounding box center [583, 87] width 8 height 12
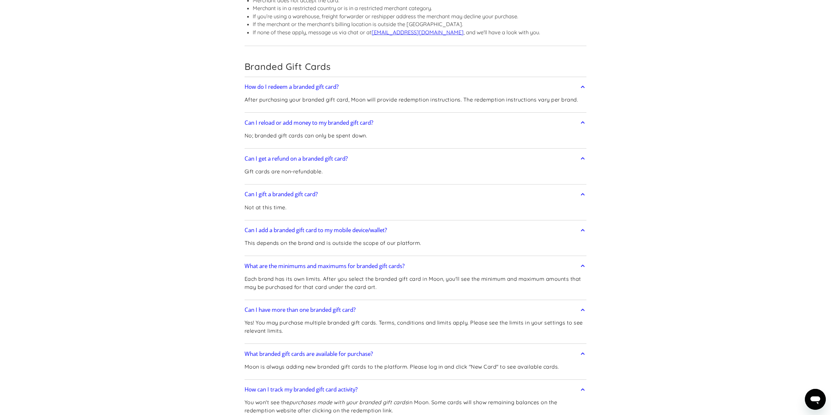
click at [244, 80] on link "How do I redeem a branded gift card?" at bounding box center [415, 87] width 342 height 14
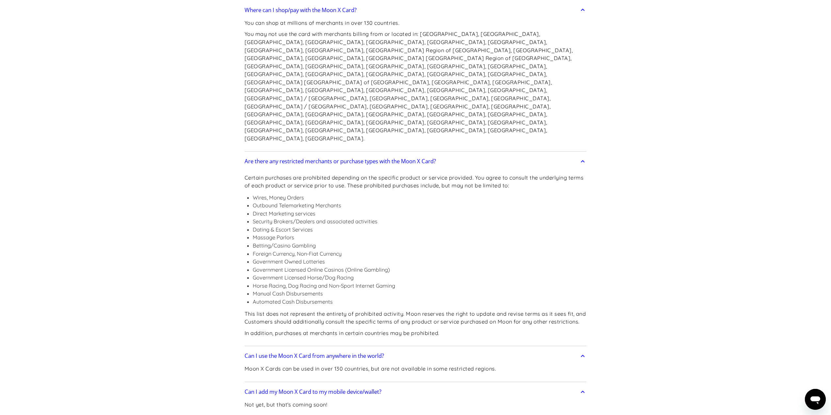
scroll to position [776, 0]
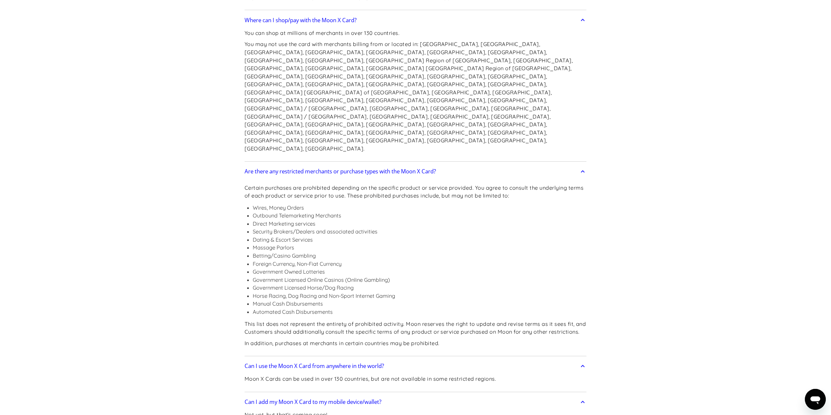
click at [581, 360] on icon at bounding box center [583, 366] width 8 height 12
click at [585, 395] on link "Can I add my Moon X Card to my mobile device/wallet?" at bounding box center [415, 402] width 342 height 14
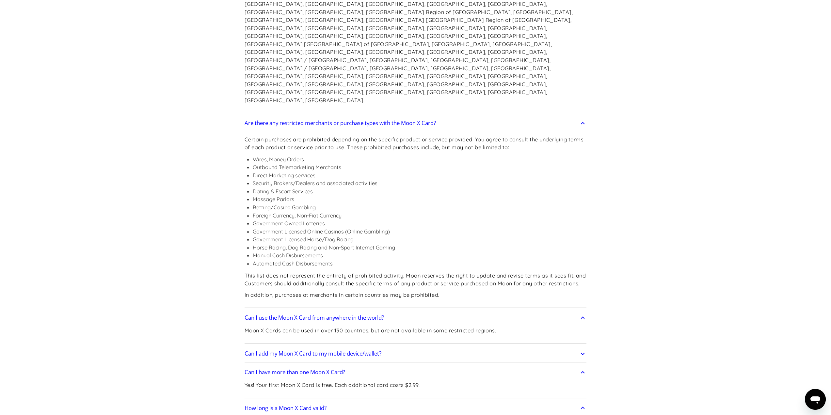
scroll to position [939, 0]
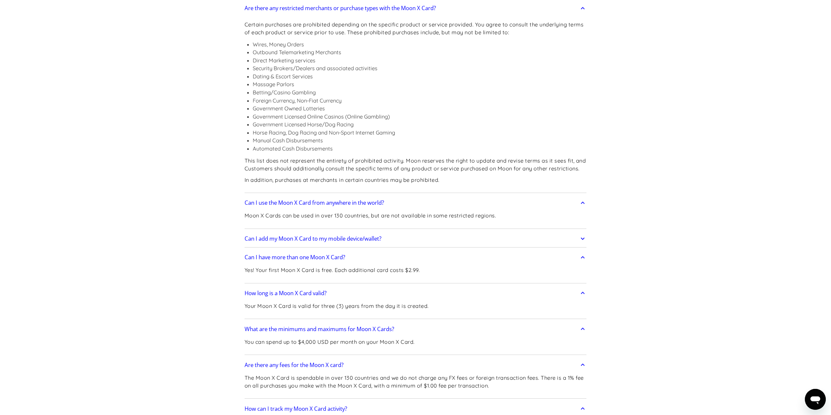
click at [583, 233] on icon at bounding box center [583, 239] width 8 height 12
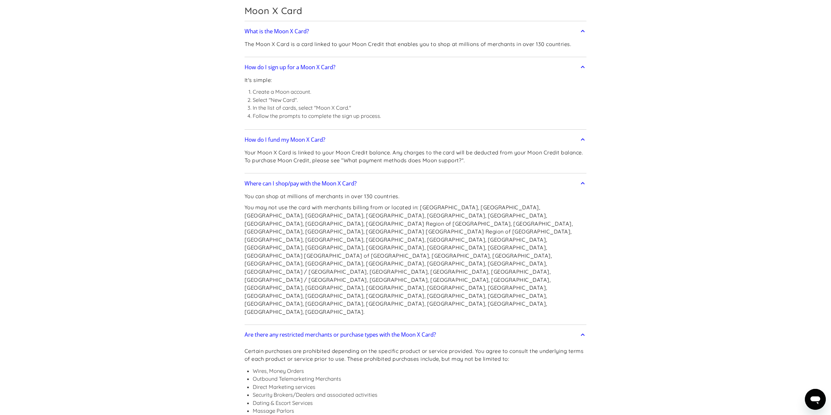
scroll to position [2022, 0]
